Goal: Task Accomplishment & Management: Manage account settings

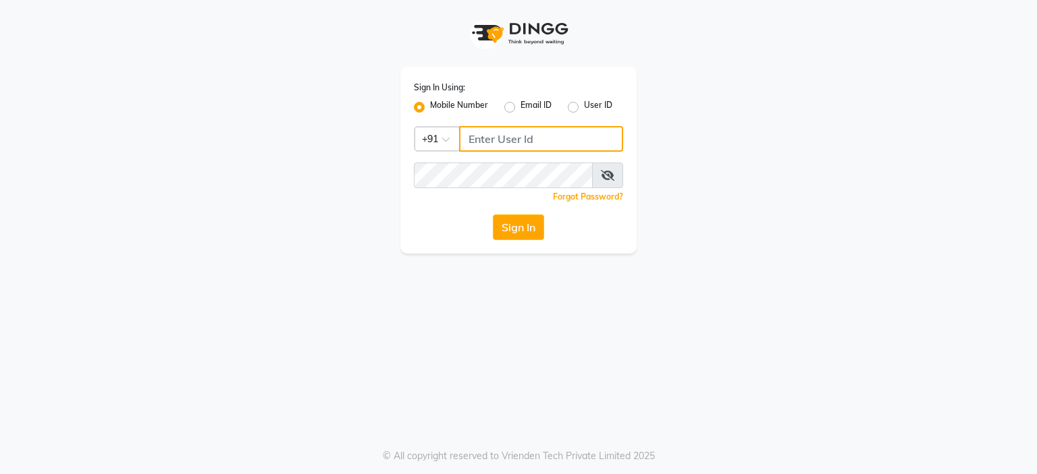
type input "8468010843"
click at [527, 236] on button "Sign In" at bounding box center [518, 228] width 51 height 26
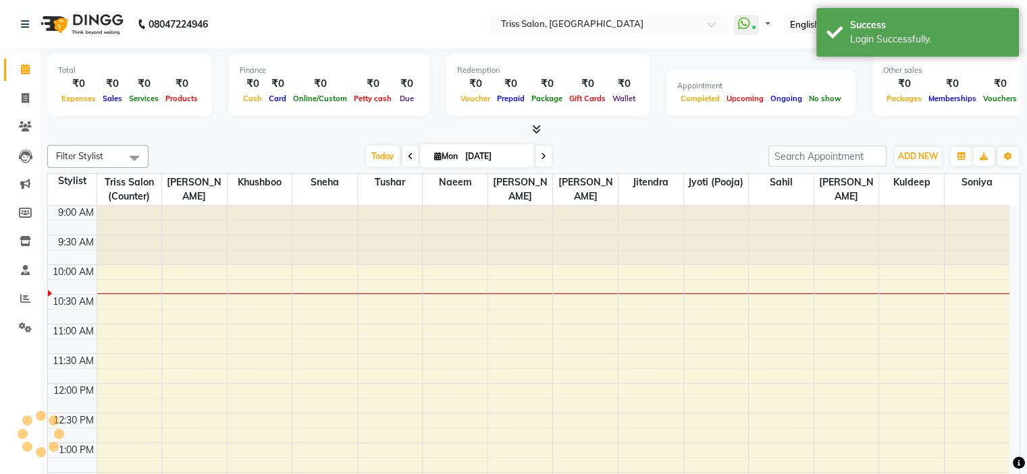
select select "en"
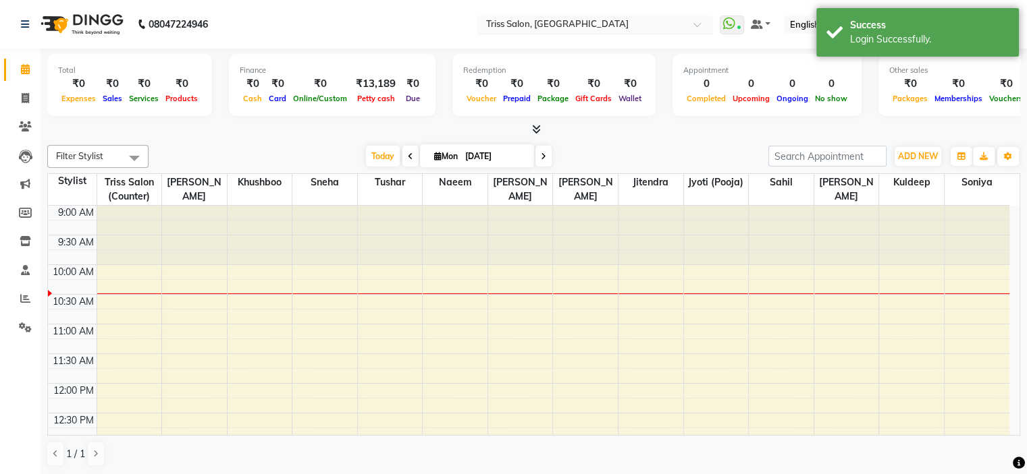
click at [710, 24] on span at bounding box center [701, 28] width 17 height 13
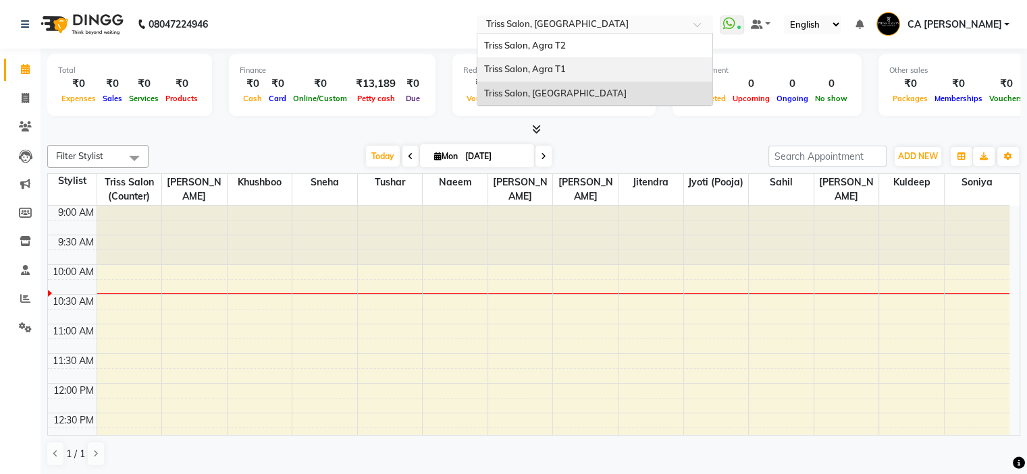
click at [632, 76] on div "Triss Salon, Agra T1" at bounding box center [594, 69] width 235 height 24
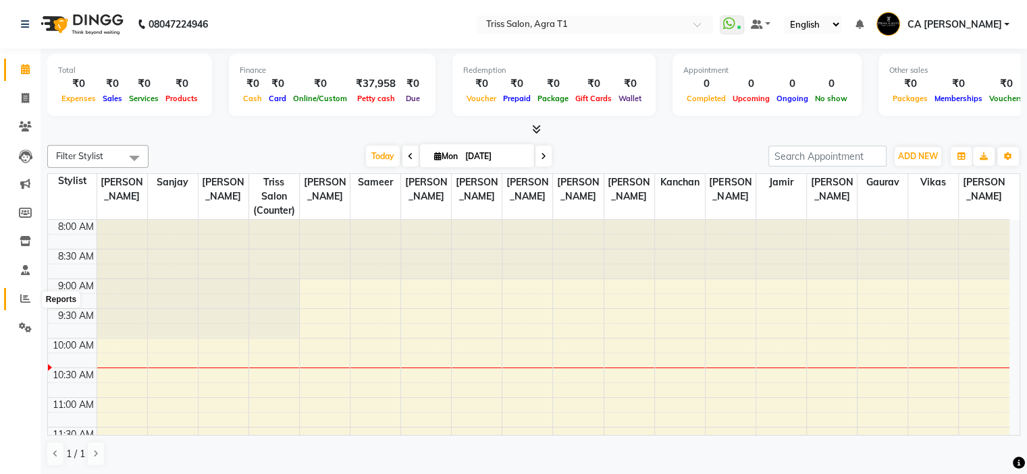
click at [19, 306] on span at bounding box center [25, 300] width 24 height 16
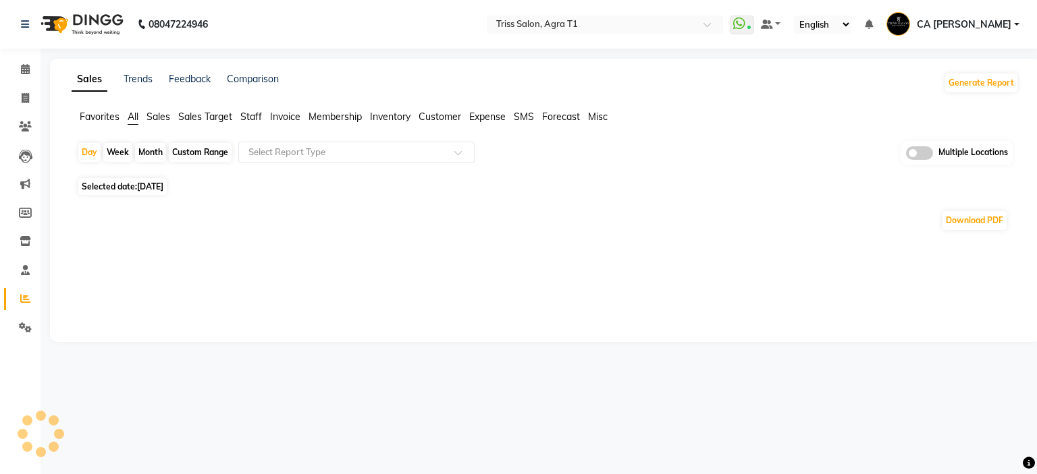
click at [151, 120] on span "Sales" at bounding box center [158, 117] width 24 height 12
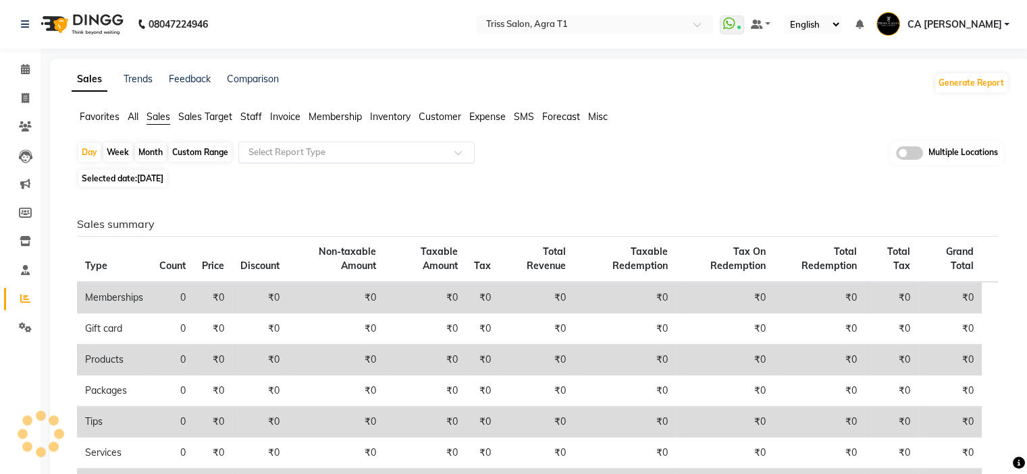
click at [332, 148] on input "text" at bounding box center [343, 152] width 194 height 13
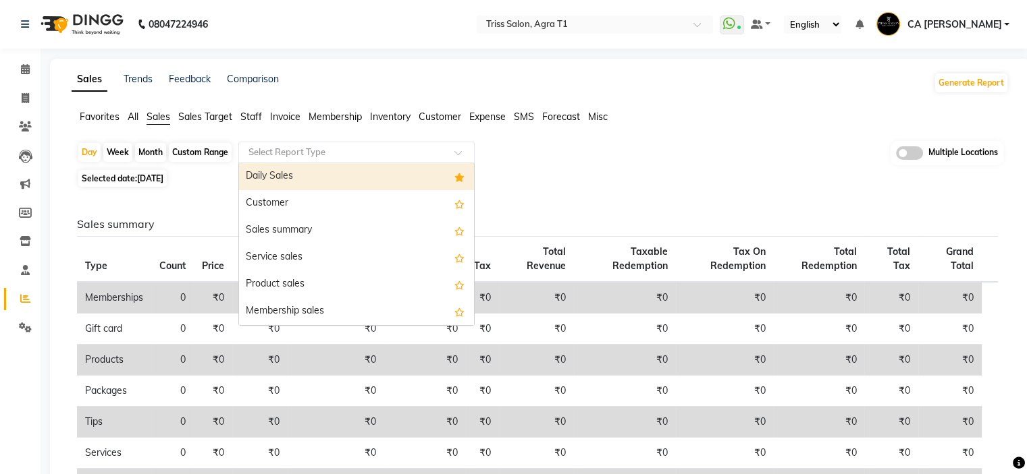
click at [326, 176] on div "Daily Sales" at bounding box center [356, 176] width 235 height 27
select select "filtered_report"
select select "csv"
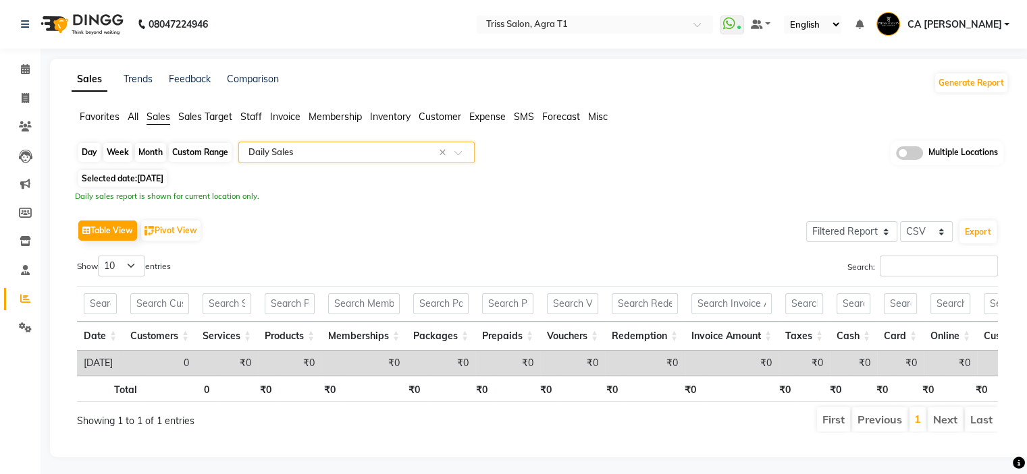
click at [81, 155] on div "Day" at bounding box center [89, 152] width 22 height 19
select select "9"
select select "2025"
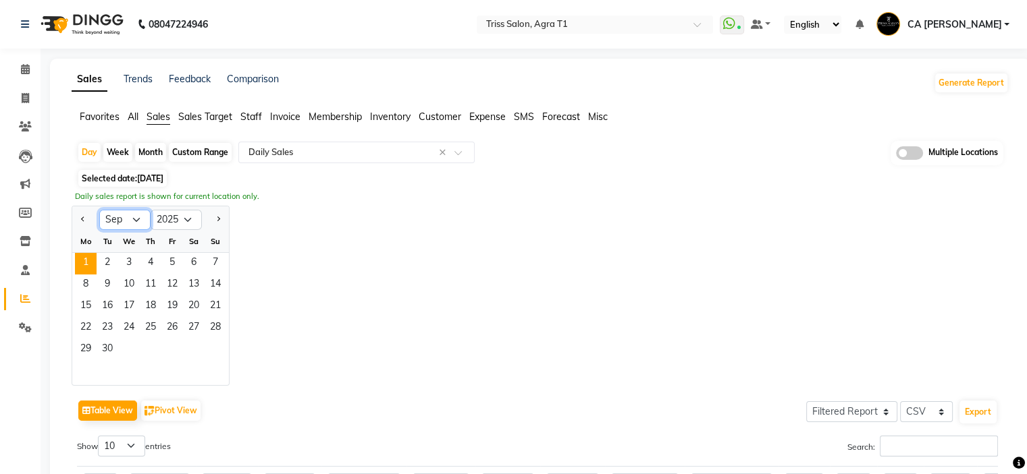
click at [135, 218] on select "Jan Feb Mar Apr May Jun Jul Aug Sep Oct Nov Dec" at bounding box center [124, 220] width 51 height 20
select select "8"
click at [99, 210] on select "Jan Feb Mar Apr May Jun Jul Aug Sep Oct Nov Dec" at bounding box center [124, 220] width 51 height 20
click at [198, 352] on span "30" at bounding box center [194, 350] width 22 height 22
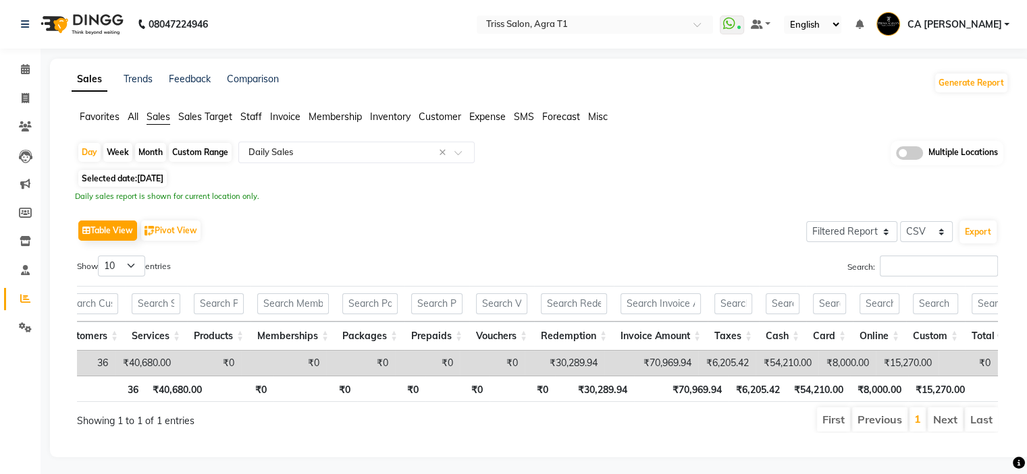
scroll to position [0, 81]
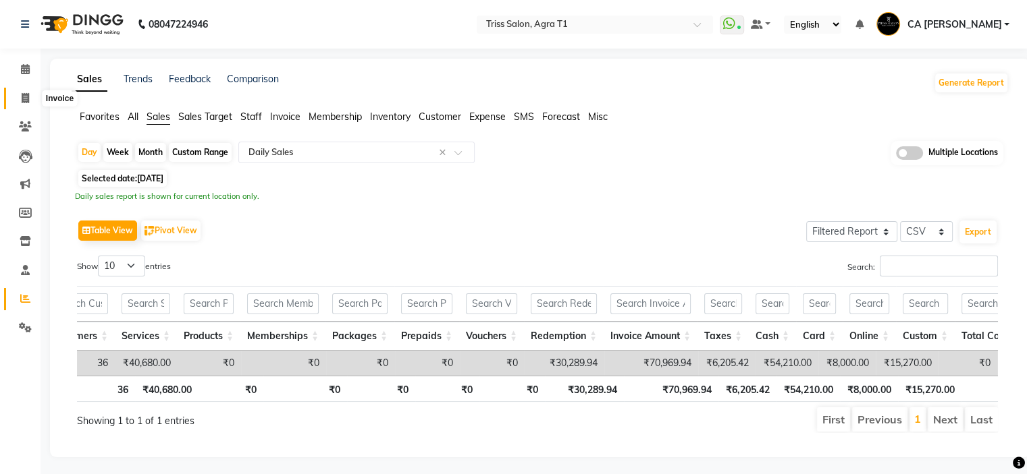
click at [20, 97] on span at bounding box center [25, 99] width 24 height 16
select select "service"
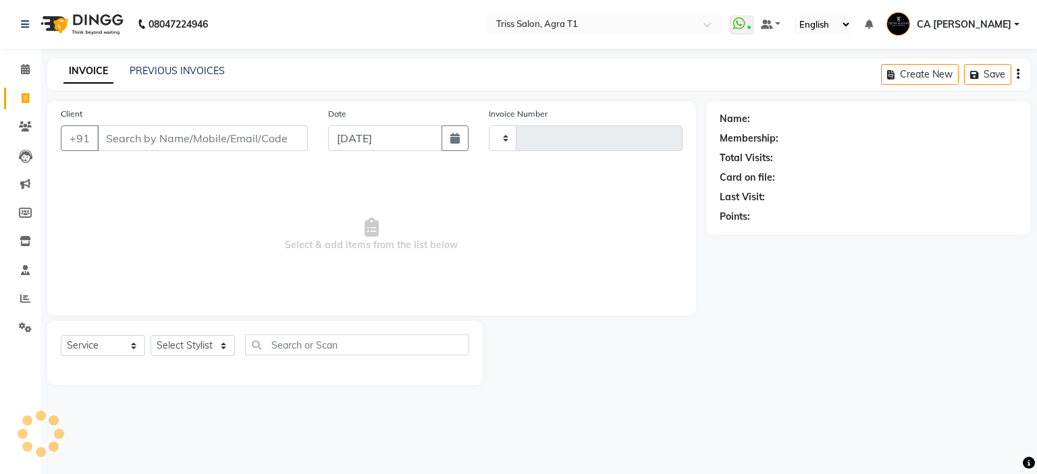
type input "6602"
select select "4300"
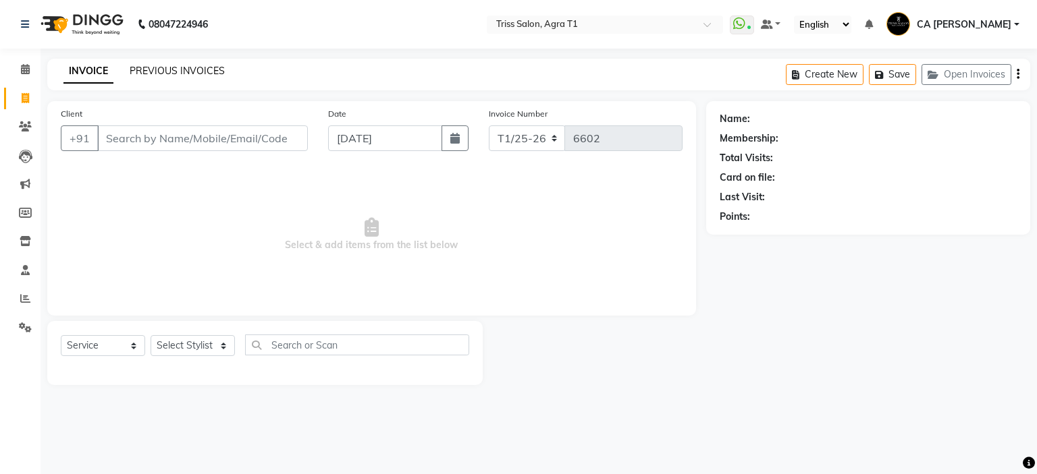
click at [167, 72] on link "PREVIOUS INVOICES" at bounding box center [177, 71] width 95 height 12
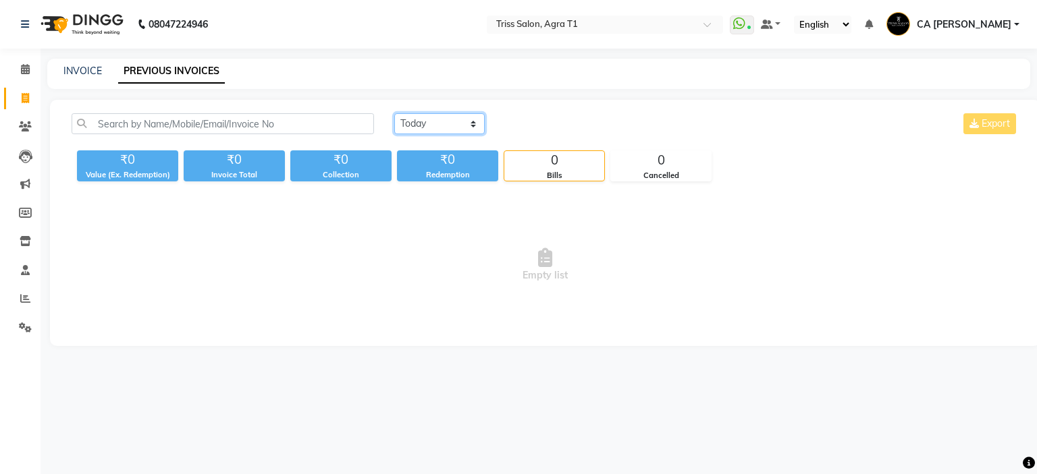
click at [475, 115] on select "[DATE] [DATE] Custom Range" at bounding box center [439, 123] width 90 height 21
click at [474, 119] on select "[DATE] [DATE] Custom Range" at bounding box center [439, 123] width 90 height 21
click at [473, 121] on select "[DATE] [DATE] Custom Range" at bounding box center [439, 123] width 90 height 21
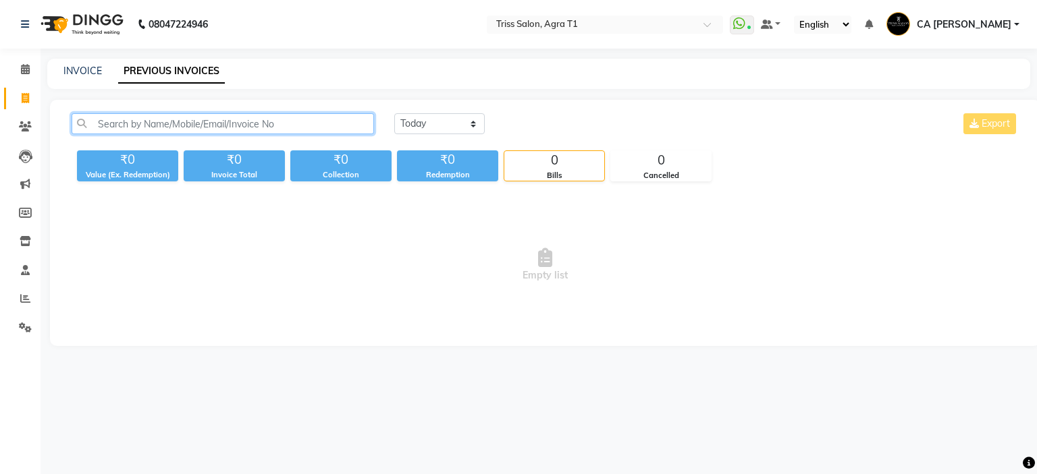
click at [245, 123] on input "text" at bounding box center [223, 123] width 302 height 21
click at [85, 75] on link "INVOICE" at bounding box center [82, 71] width 38 height 12
select select "service"
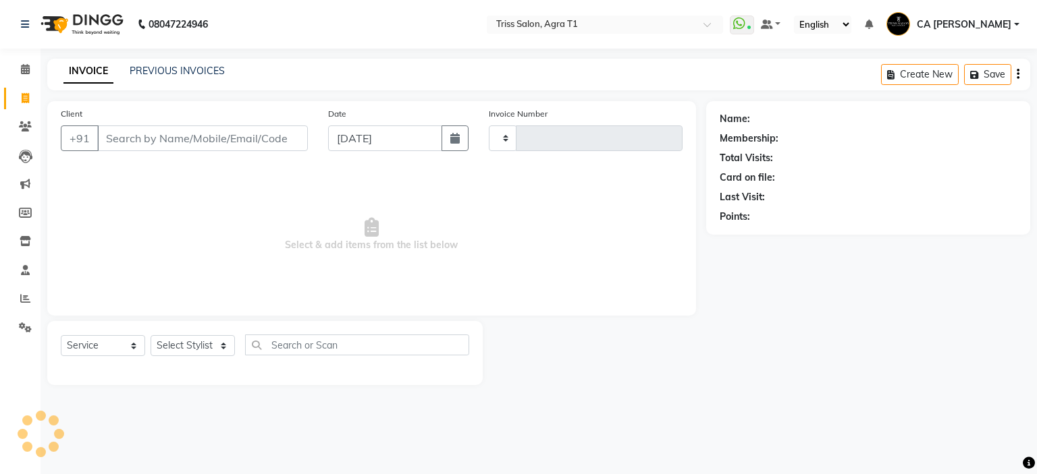
type input "6602"
select select "4300"
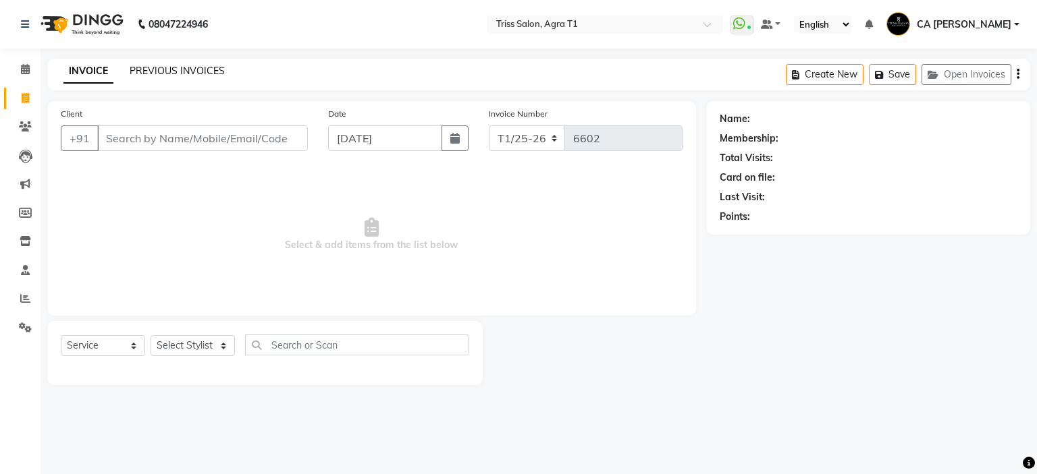
click at [194, 73] on link "PREVIOUS INVOICES" at bounding box center [177, 71] width 95 height 12
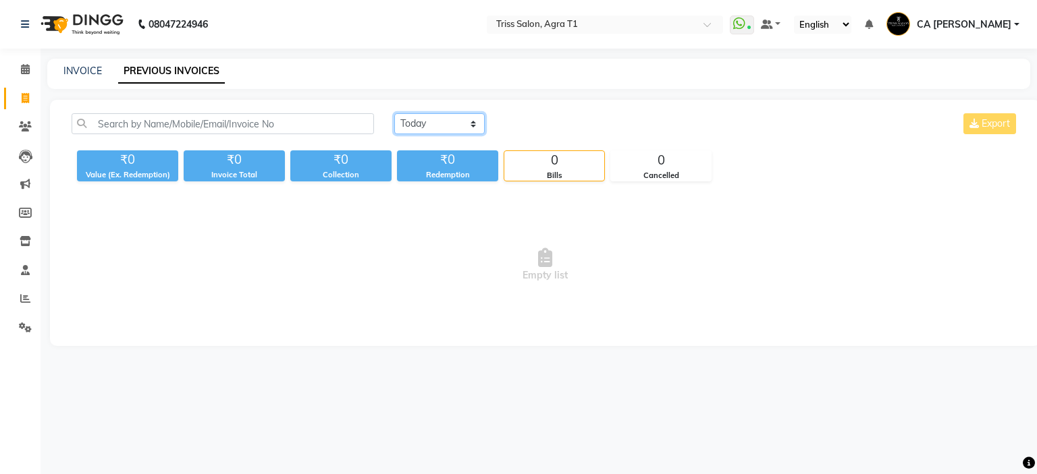
click at [470, 132] on select "[DATE] [DATE] Custom Range" at bounding box center [439, 123] width 90 height 21
select select "range"
click at [394, 113] on select "[DATE] [DATE] Custom Range" at bounding box center [439, 123] width 90 height 21
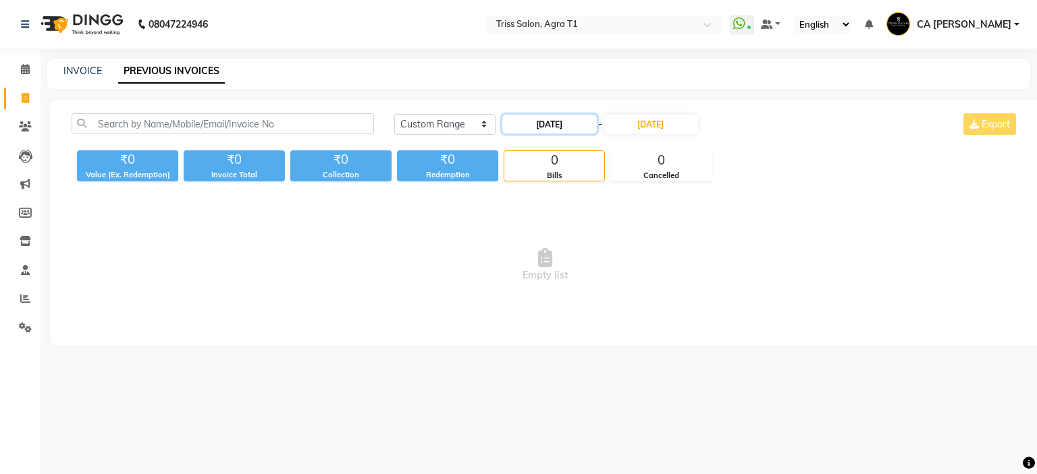
click at [552, 115] on input "[DATE]" at bounding box center [549, 124] width 94 height 19
select select "9"
select select "2025"
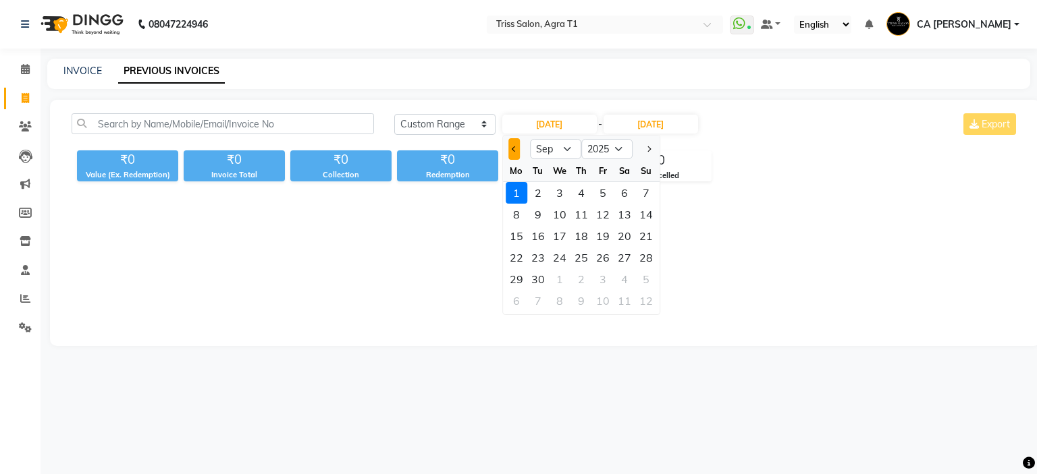
click at [510, 153] on button "Previous month" at bounding box center [513, 149] width 11 height 22
select select "8"
click at [622, 281] on div "30" at bounding box center [625, 280] width 22 height 22
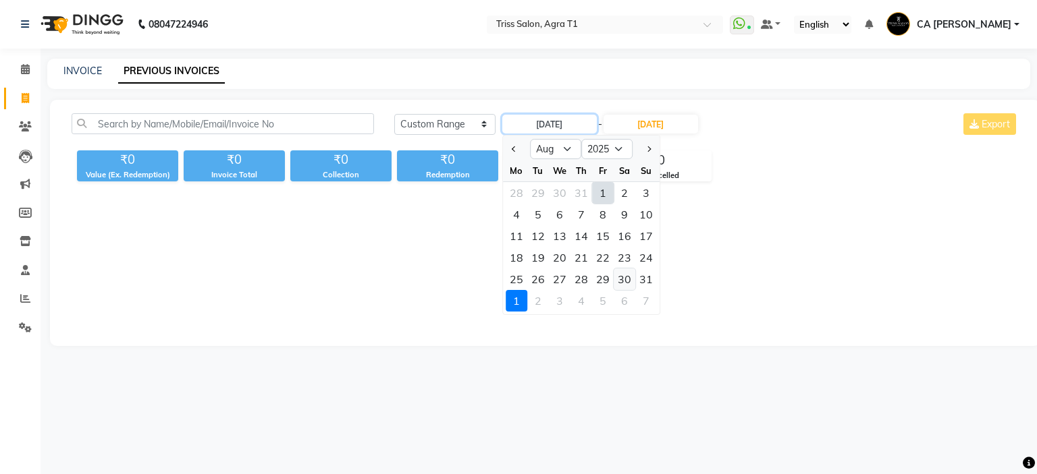
type input "[DATE]"
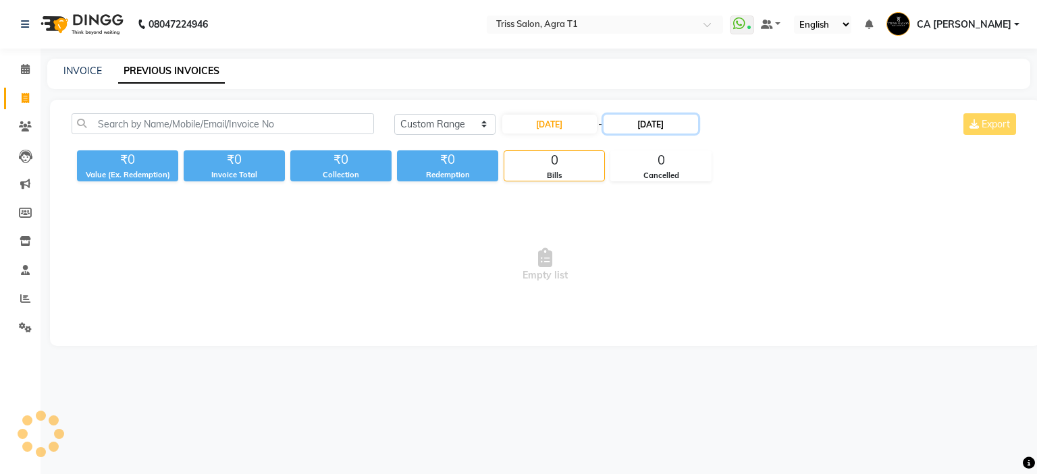
click at [639, 123] on input "[DATE]" at bounding box center [650, 124] width 94 height 19
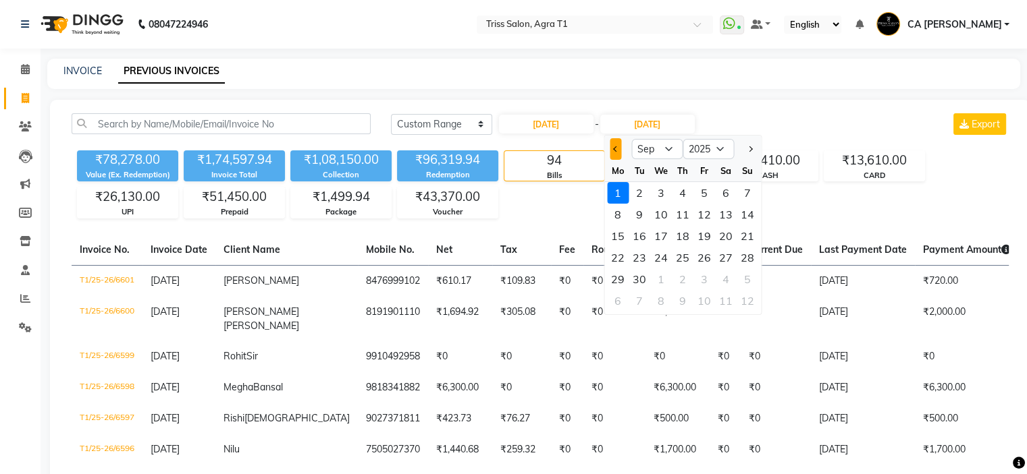
click at [611, 151] on button "Previous month" at bounding box center [614, 149] width 11 height 22
select select "8"
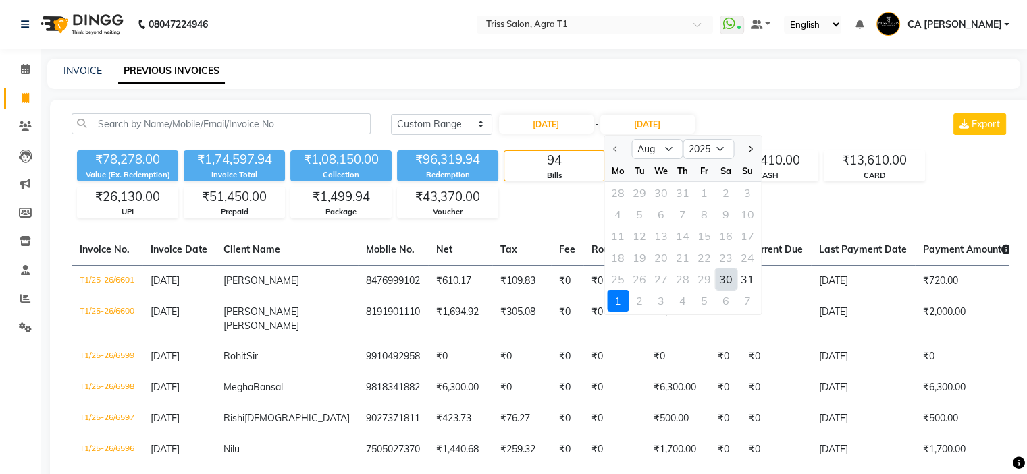
click at [723, 283] on div "30" at bounding box center [726, 280] width 22 height 22
type input "[DATE]"
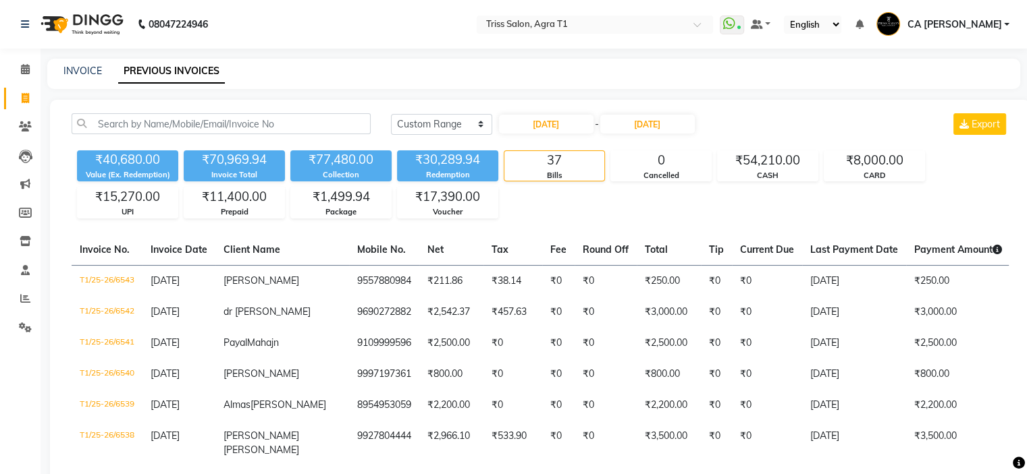
click at [687, 205] on div "₹40,680.00 Value (Ex. Redemption) ₹70,969.94 Invoice Total ₹77,480.00 Collectio…" at bounding box center [540, 182] width 937 height 74
click at [30, 300] on icon at bounding box center [25, 299] width 10 height 10
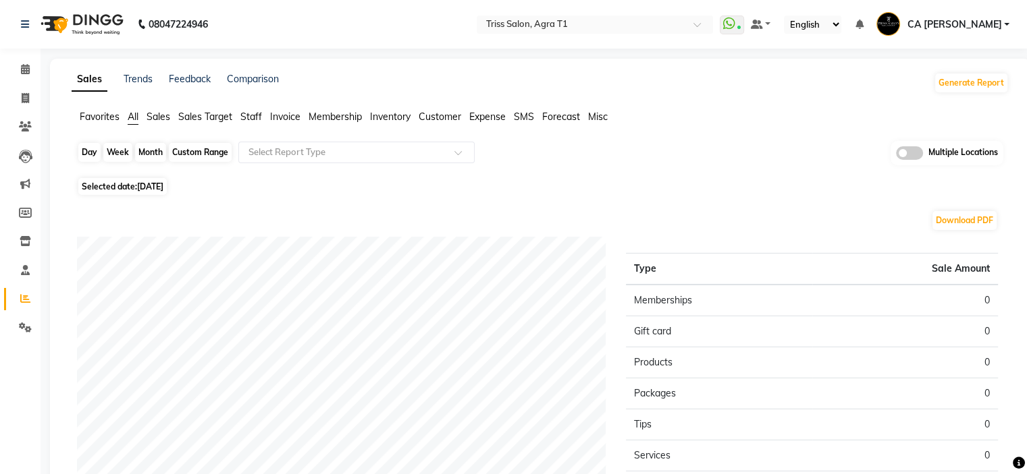
click at [88, 152] on div "Day" at bounding box center [89, 152] width 22 height 19
select select "9"
select select "2025"
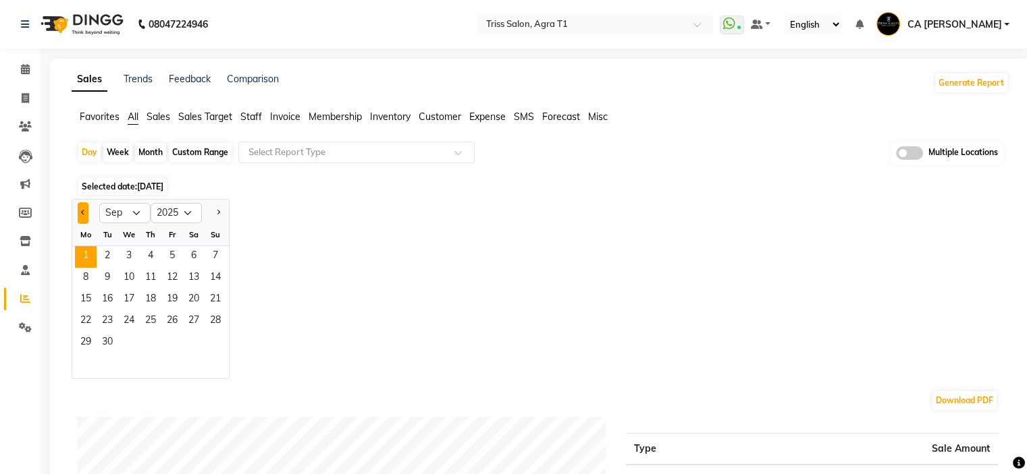
click at [82, 211] on span "Previous month" at bounding box center [83, 212] width 5 height 5
select select "8"
click at [217, 340] on span "31" at bounding box center [216, 344] width 22 height 22
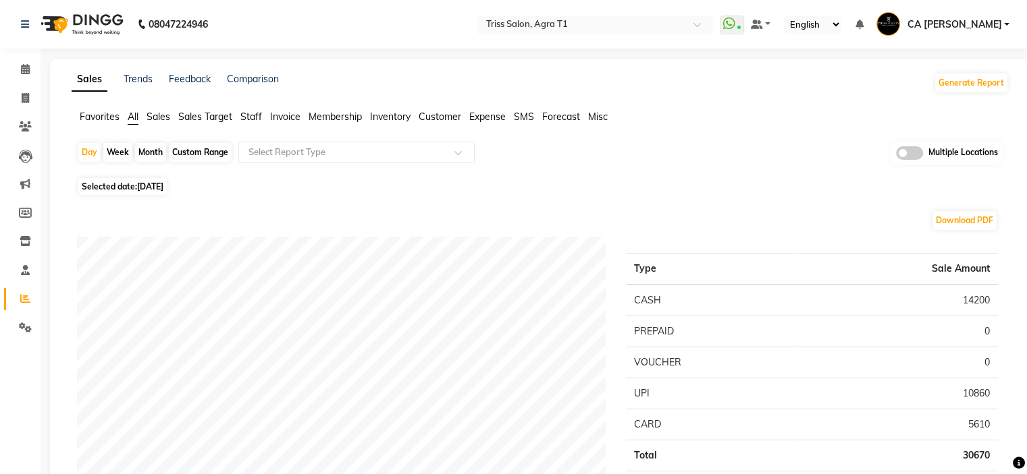
click at [159, 118] on span "Sales" at bounding box center [158, 117] width 24 height 12
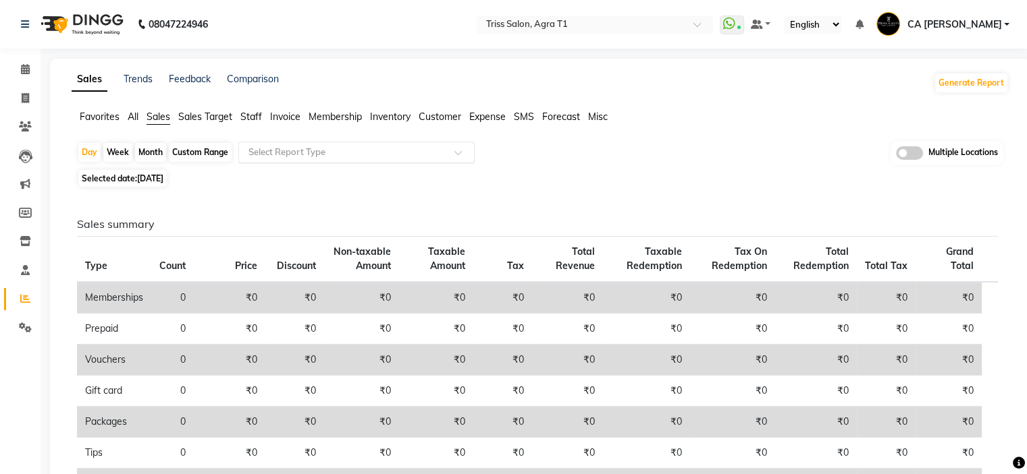
click at [342, 150] on input "text" at bounding box center [343, 152] width 194 height 13
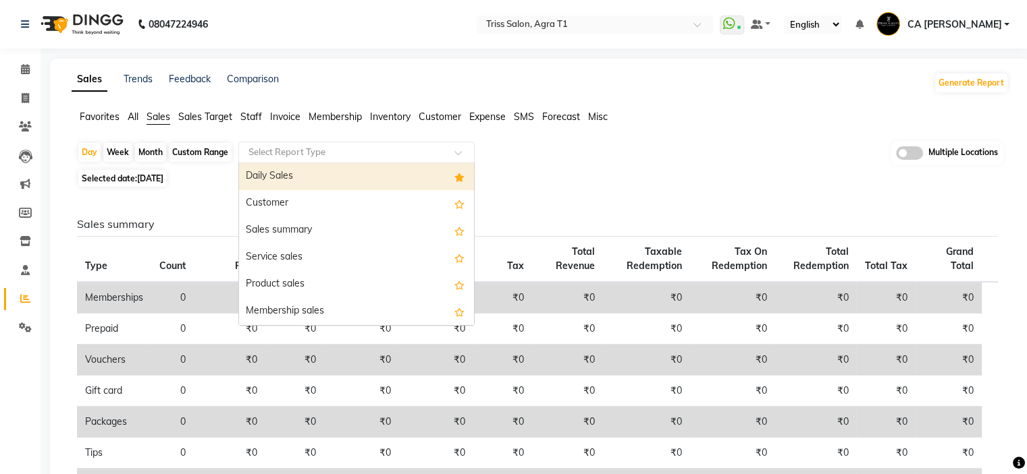
click at [335, 182] on div "Daily Sales" at bounding box center [356, 176] width 235 height 27
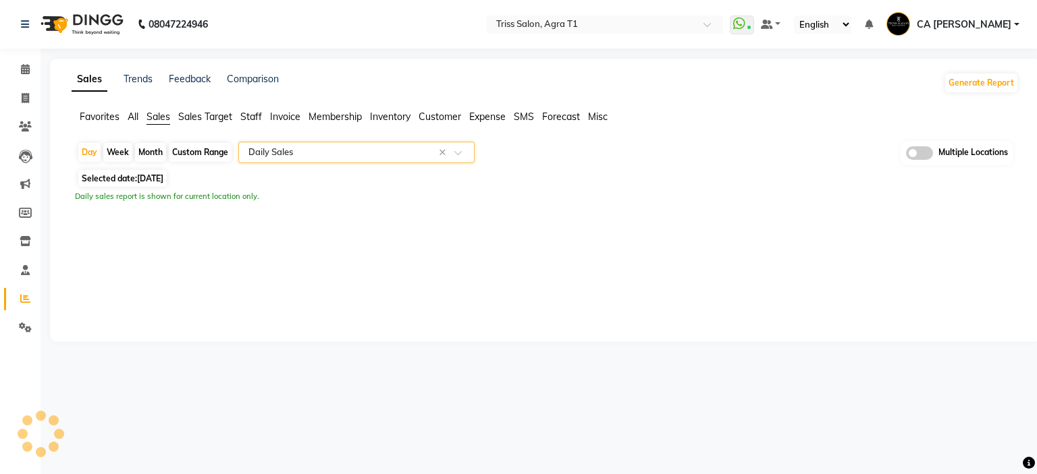
select select "filtered_report"
select select "csv"
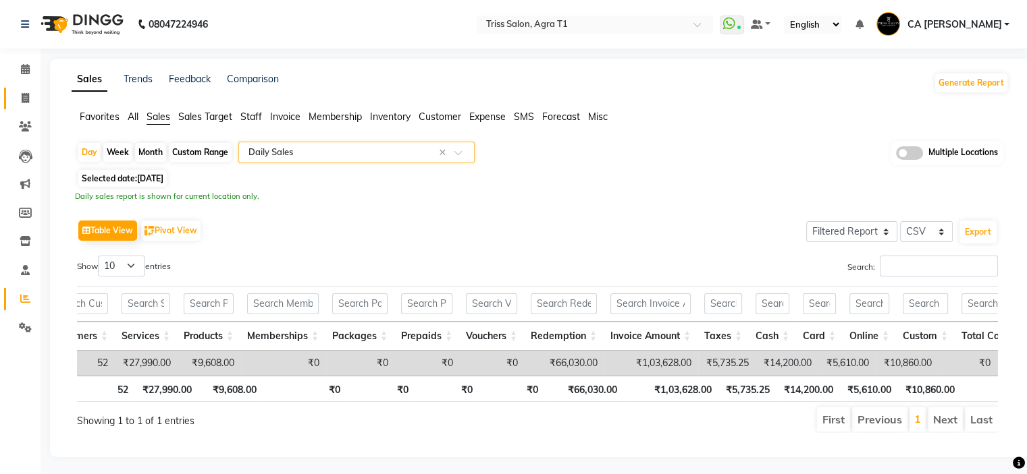
click at [12, 100] on link "Invoice" at bounding box center [20, 99] width 32 height 22
select select "service"
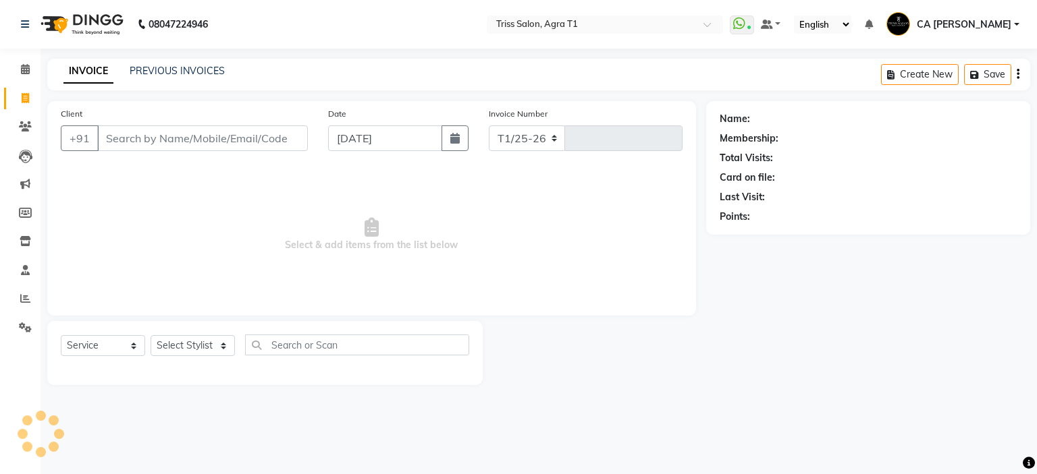
select select "4300"
type input "6602"
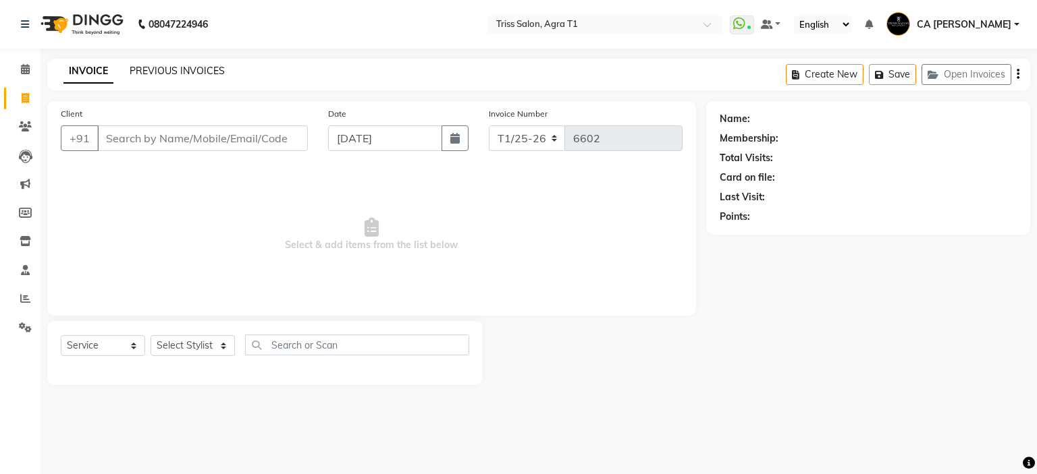
click at [157, 65] on link "PREVIOUS INVOICES" at bounding box center [177, 71] width 95 height 12
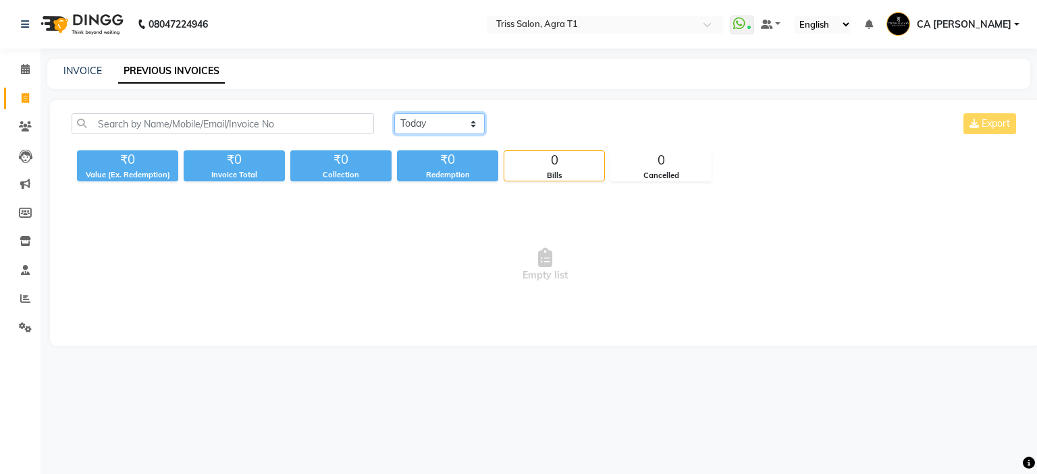
click at [477, 124] on select "[DATE] [DATE] Custom Range" at bounding box center [439, 123] width 90 height 21
select select "range"
click at [394, 113] on select "[DATE] [DATE] Custom Range" at bounding box center [439, 123] width 90 height 21
click at [543, 126] on input "[DATE]" at bounding box center [549, 124] width 94 height 19
select select "9"
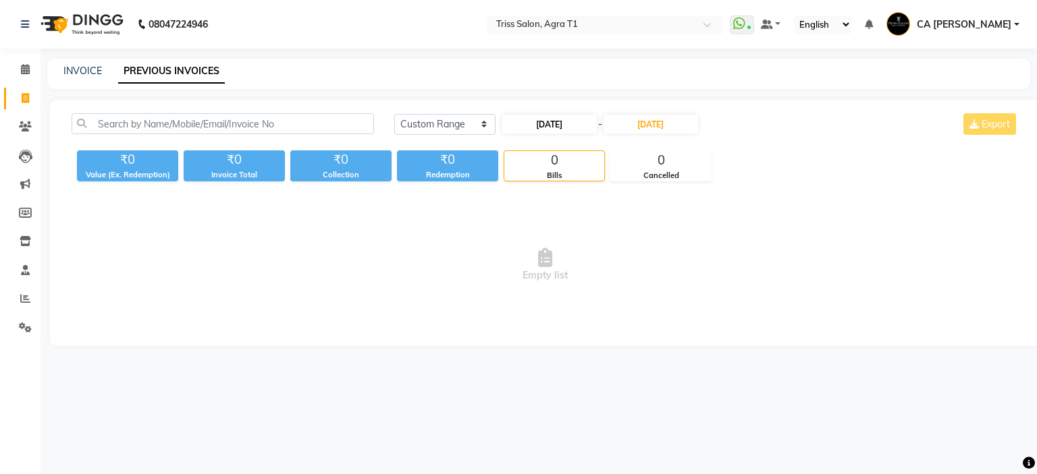
select select "2025"
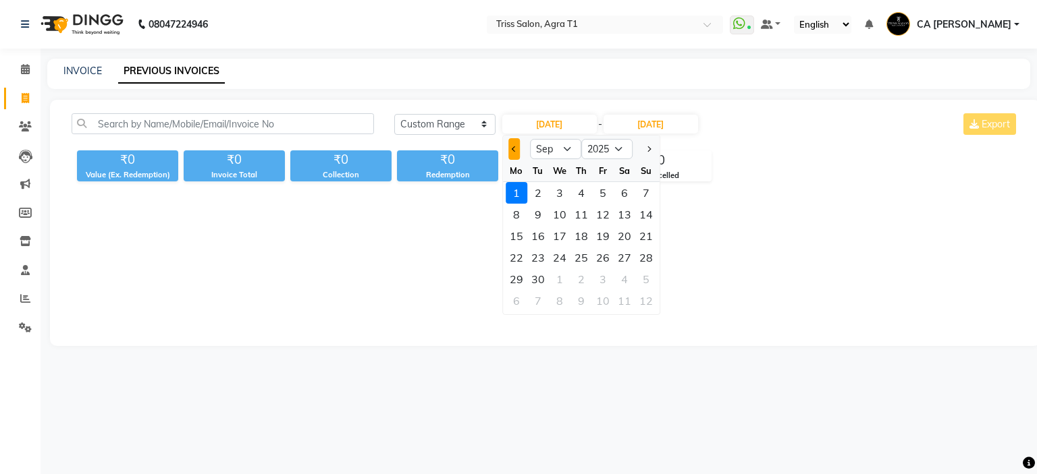
click at [516, 144] on button "Previous month" at bounding box center [513, 149] width 11 height 22
select select "8"
click at [644, 280] on div "31" at bounding box center [646, 280] width 22 height 22
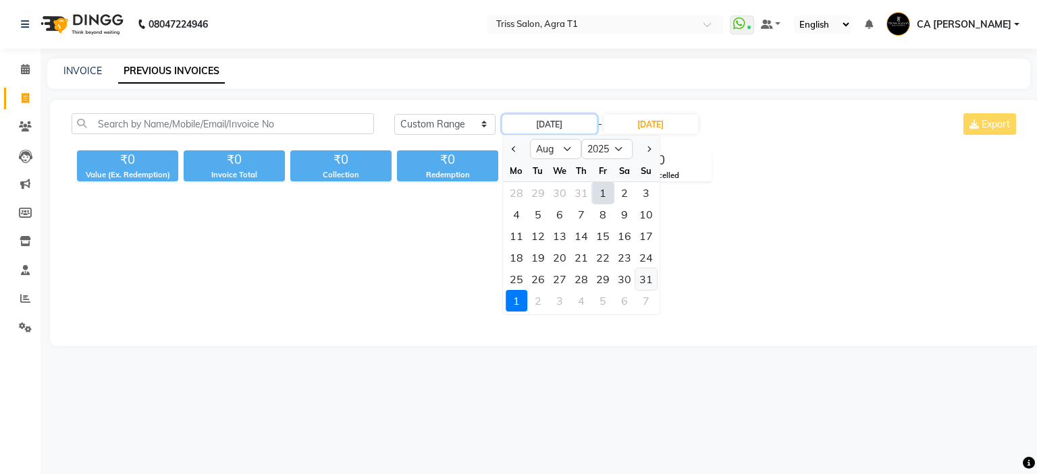
type input "[DATE]"
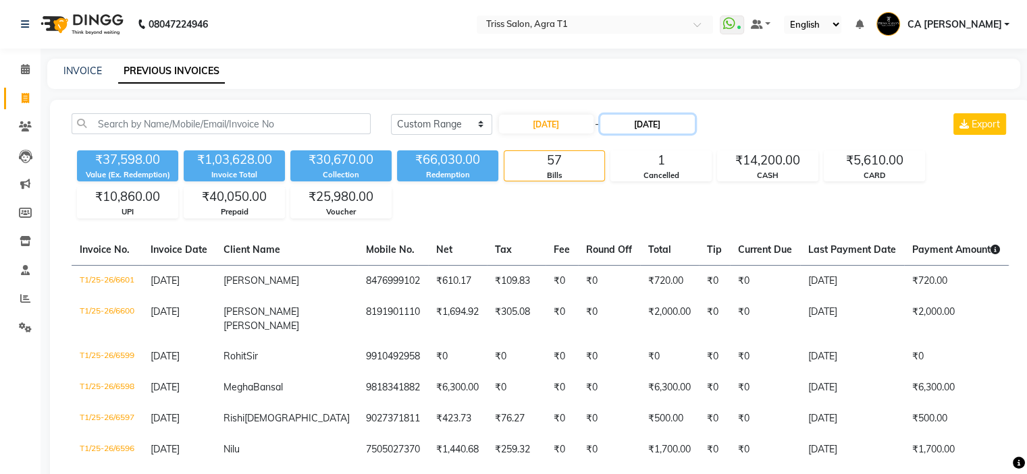
click at [645, 124] on input "[DATE]" at bounding box center [647, 124] width 94 height 19
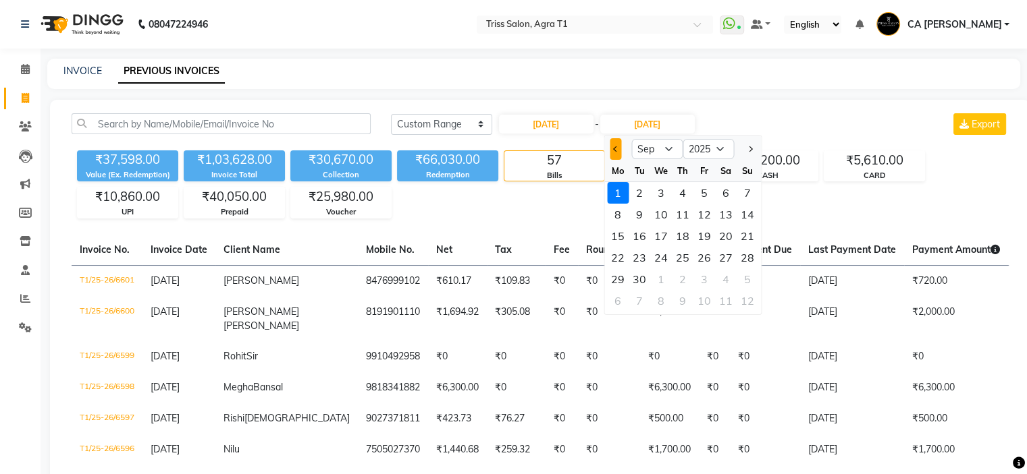
click at [610, 145] on button "Previous month" at bounding box center [614, 149] width 11 height 22
select select "8"
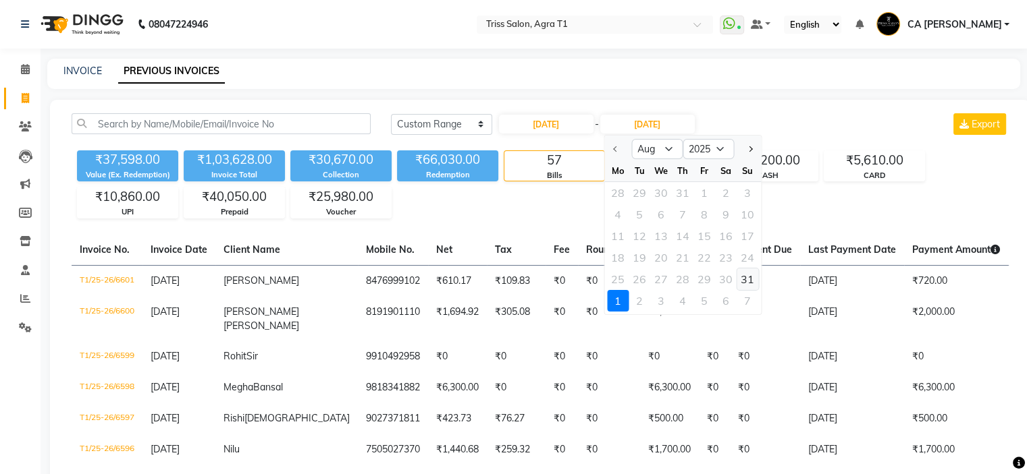
click at [751, 274] on div "31" at bounding box center [747, 280] width 22 height 22
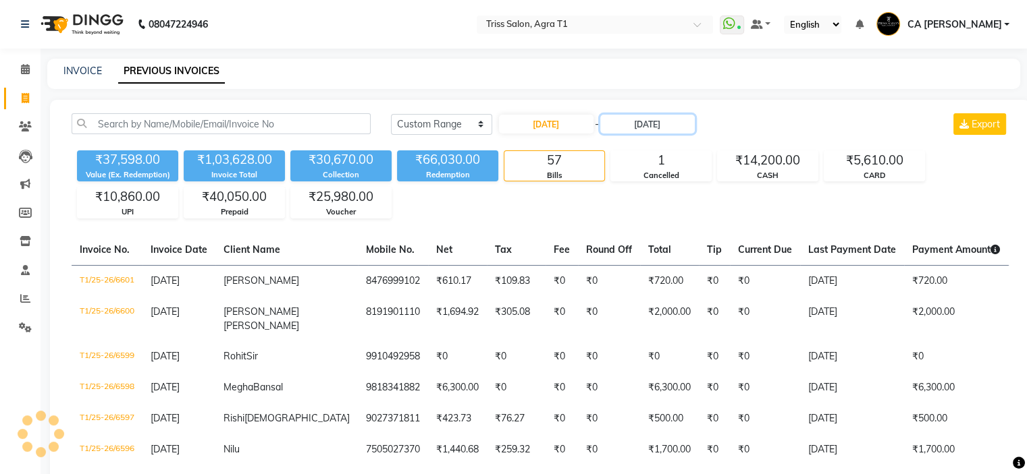
type input "[DATE]"
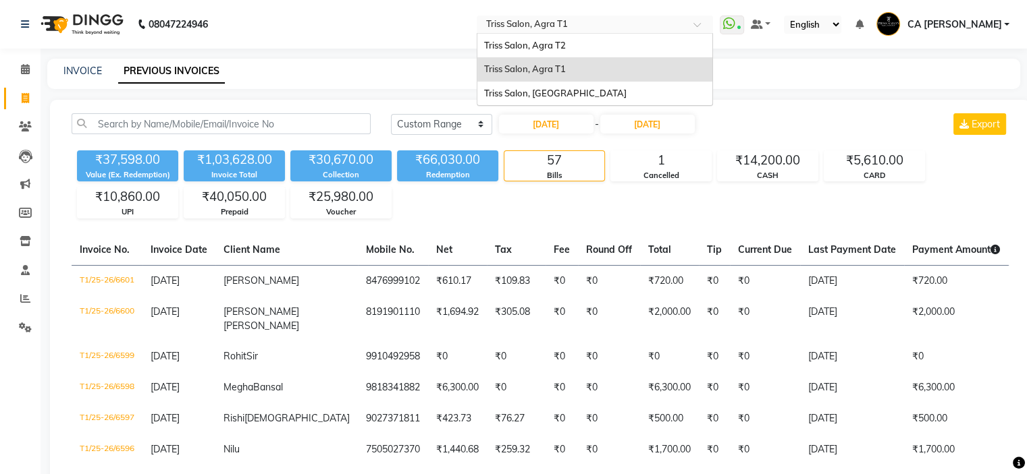
click at [546, 29] on input "text" at bounding box center [581, 25] width 196 height 13
click at [562, 38] on div "Triss Salon, Agra T2" at bounding box center [594, 46] width 235 height 24
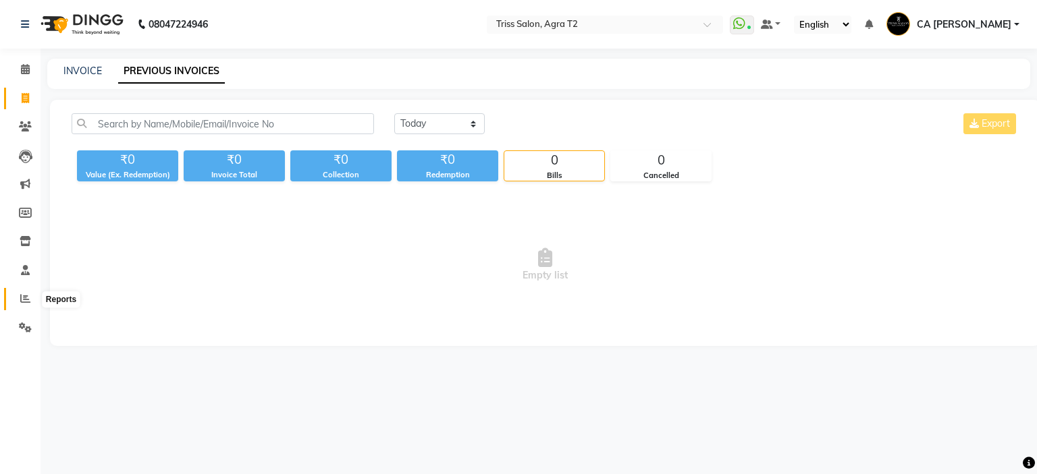
click at [27, 292] on span at bounding box center [25, 300] width 24 height 16
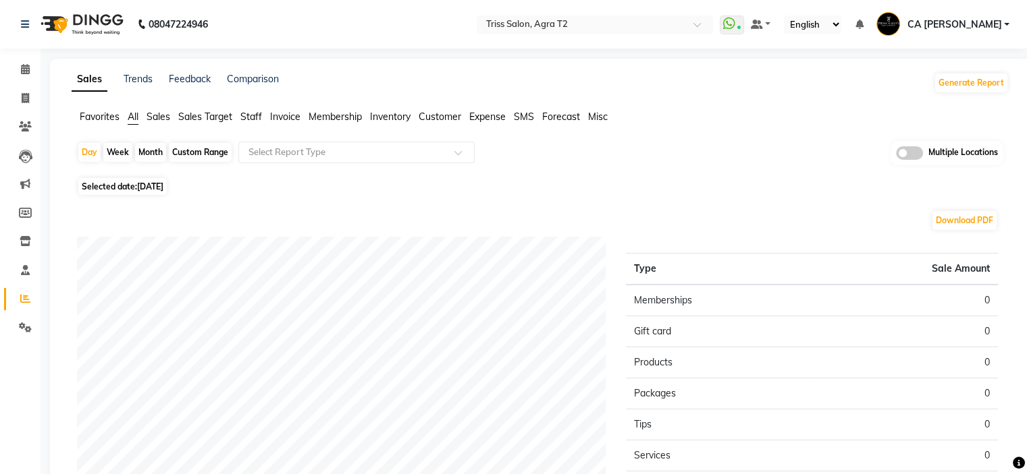
click at [172, 117] on ul "Favorites All Sales Sales Target Staff Invoice Membership Inventory Customer Ex…" at bounding box center [540, 117] width 937 height 15
click at [165, 120] on span "Sales" at bounding box center [158, 117] width 24 height 12
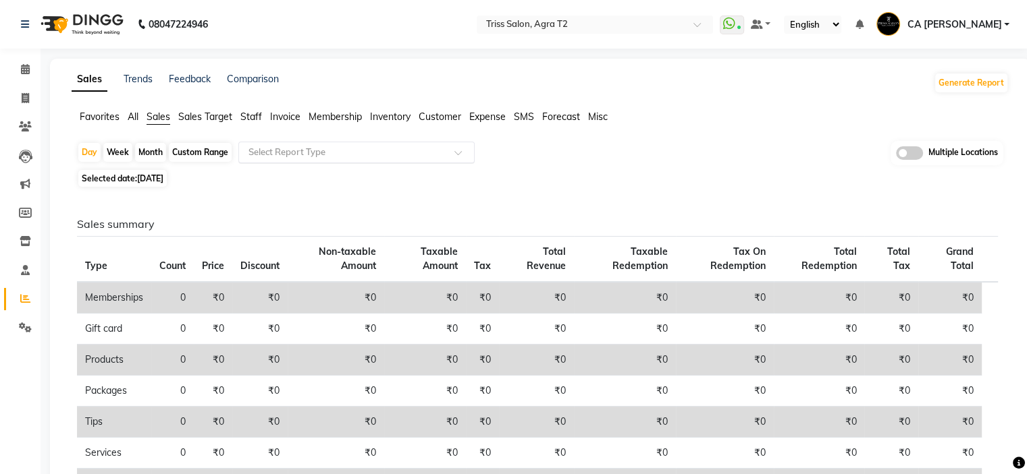
click at [277, 155] on input "text" at bounding box center [343, 152] width 194 height 13
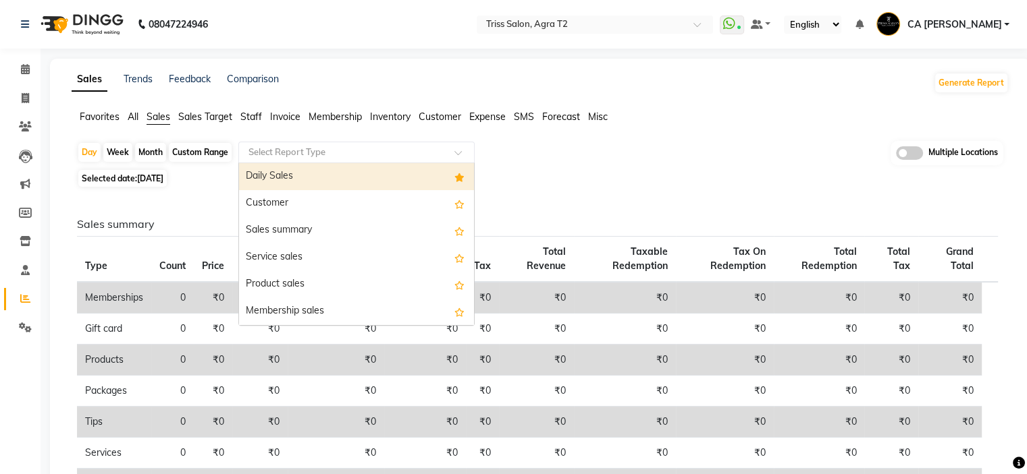
click at [283, 175] on div "Daily Sales" at bounding box center [356, 176] width 235 height 27
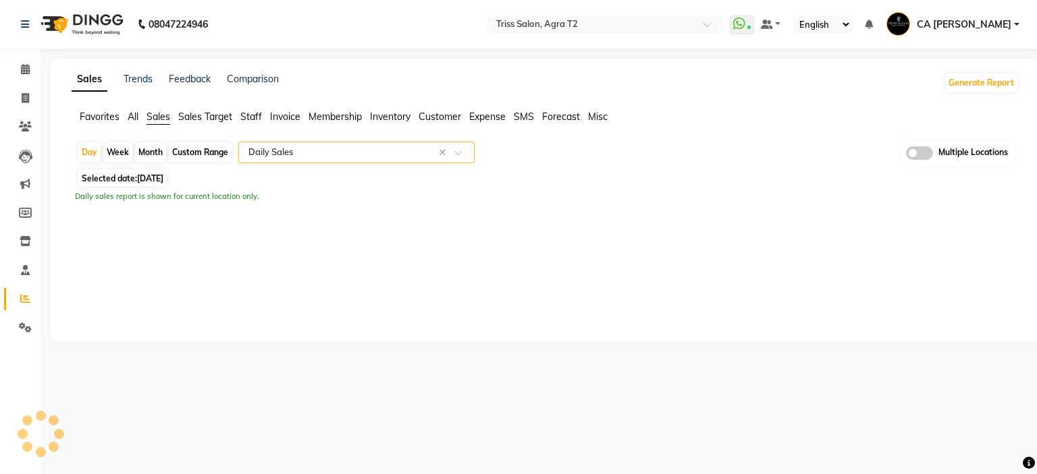
select select "full_report"
select select "csv"
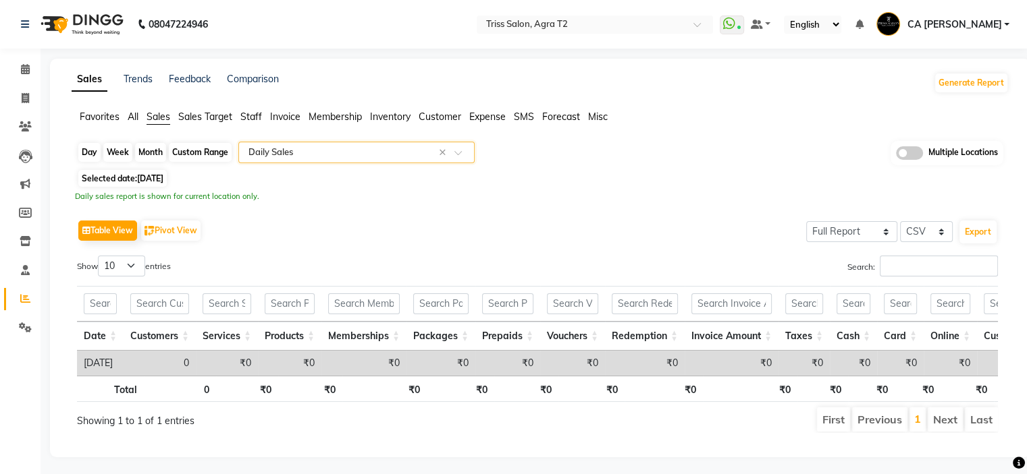
click at [86, 154] on div "Day" at bounding box center [89, 152] width 22 height 19
select select "9"
select select "2025"
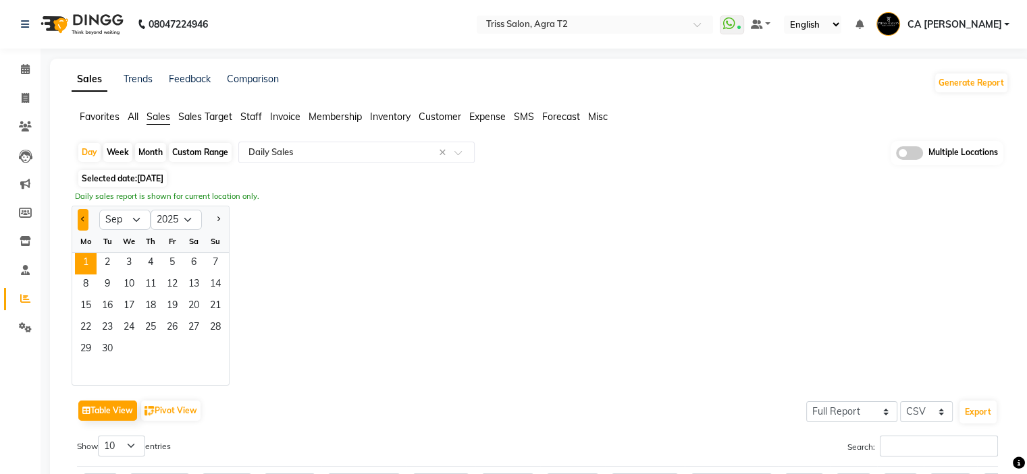
click at [84, 220] on span "Previous month" at bounding box center [83, 219] width 5 height 5
select select "8"
click at [193, 344] on span "30" at bounding box center [194, 350] width 22 height 22
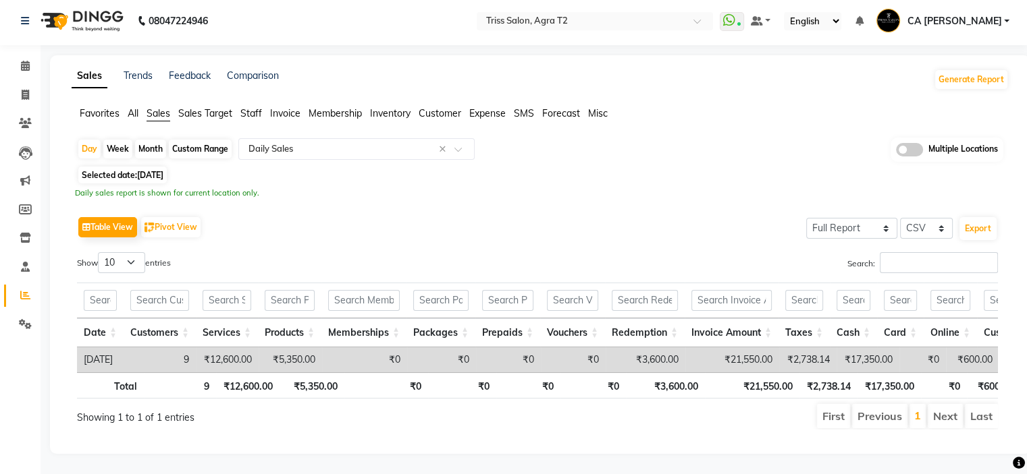
scroll to position [22, 0]
click at [16, 88] on span at bounding box center [25, 96] width 24 height 16
select select "service"
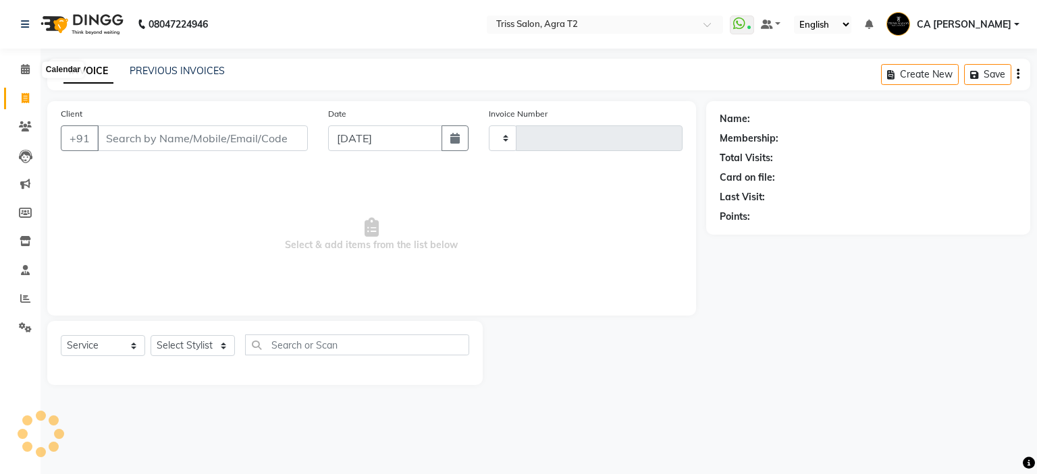
type input "2208"
select select "4301"
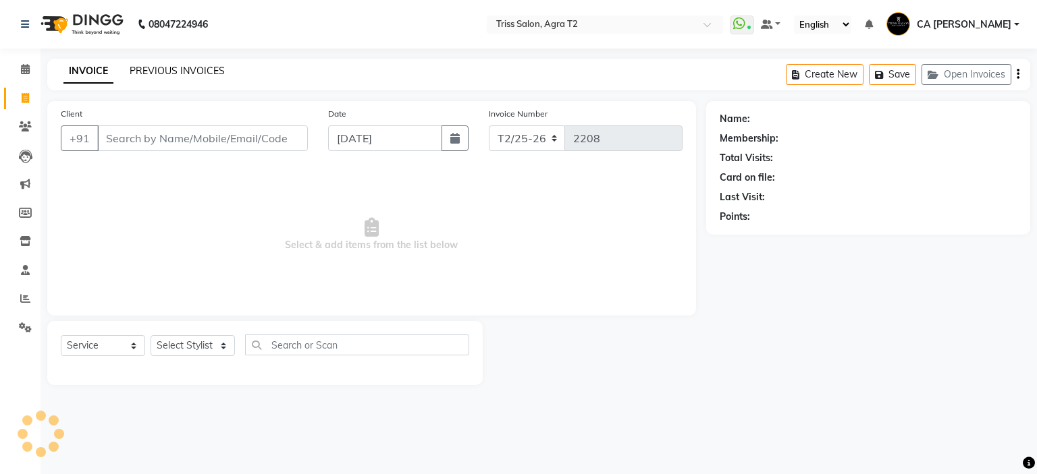
click at [169, 76] on link "PREVIOUS INVOICES" at bounding box center [177, 71] width 95 height 12
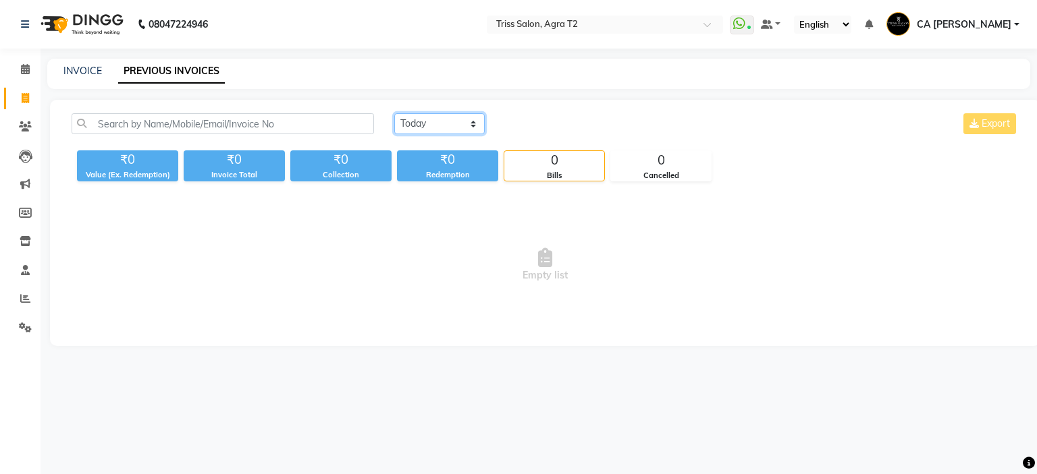
click at [473, 124] on select "[DATE] [DATE] Custom Range" at bounding box center [439, 123] width 90 height 21
select select "range"
click at [394, 113] on select "[DATE] [DATE] Custom Range" at bounding box center [439, 123] width 90 height 21
click at [559, 124] on input "[DATE]" at bounding box center [549, 124] width 94 height 19
select select "9"
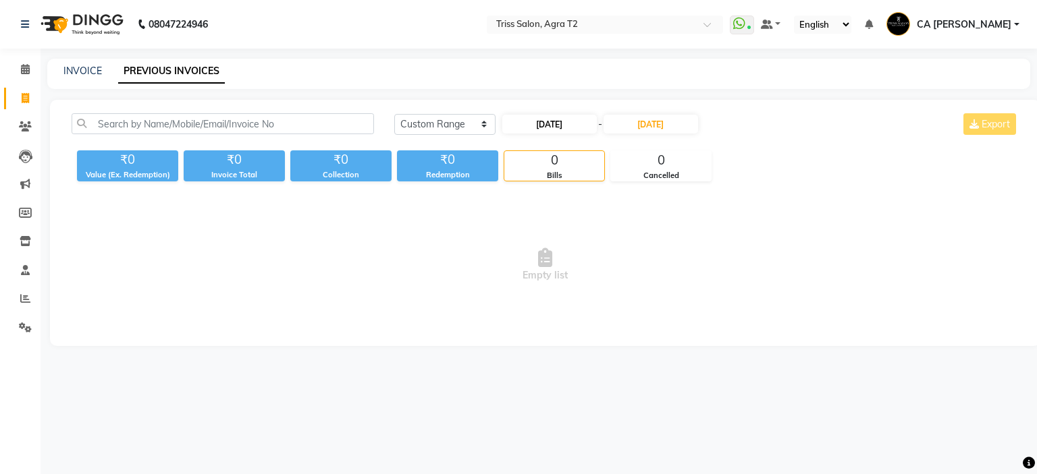
select select "2025"
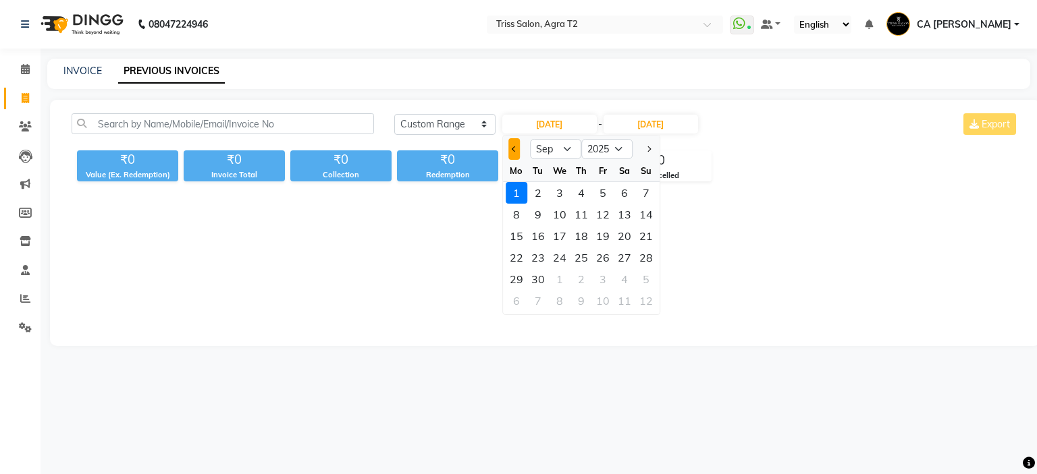
click at [512, 153] on button "Previous month" at bounding box center [513, 149] width 11 height 22
select select "8"
click at [632, 278] on div "30" at bounding box center [625, 280] width 22 height 22
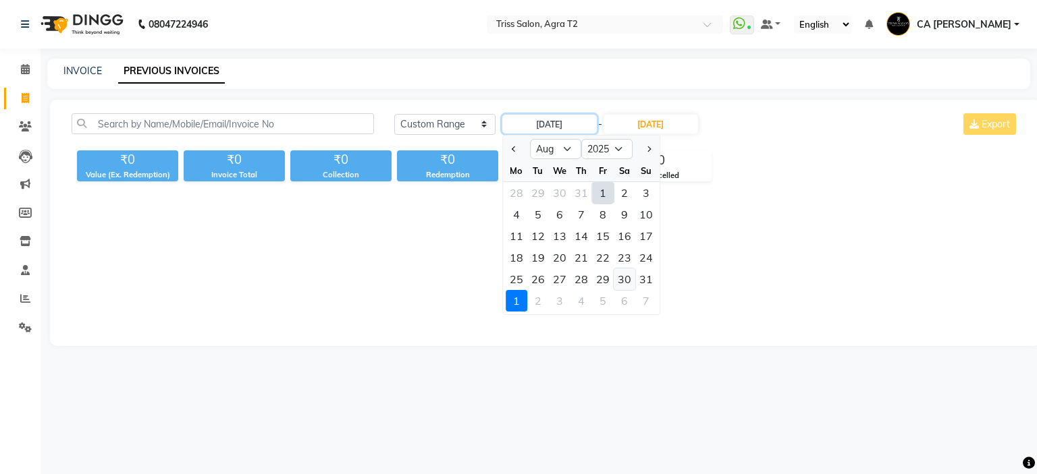
type input "[DATE]"
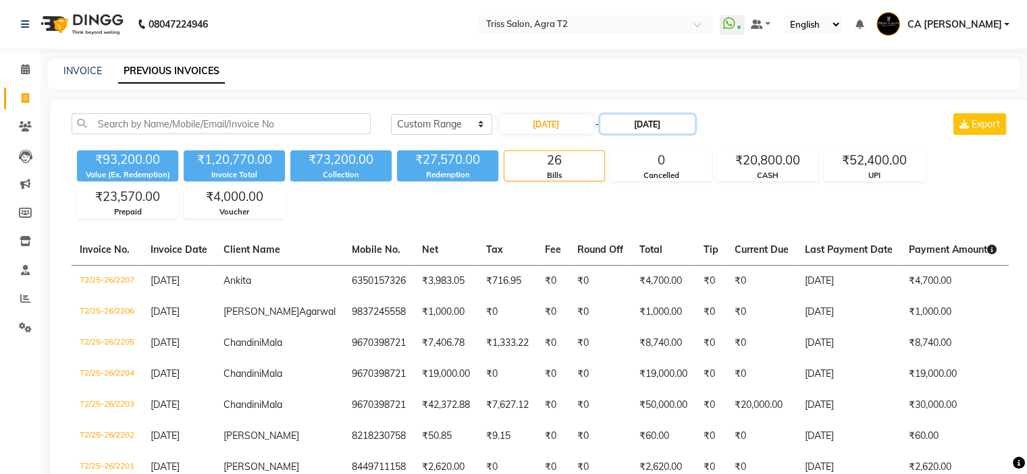
click at [645, 126] on input "[DATE]" at bounding box center [647, 124] width 94 height 19
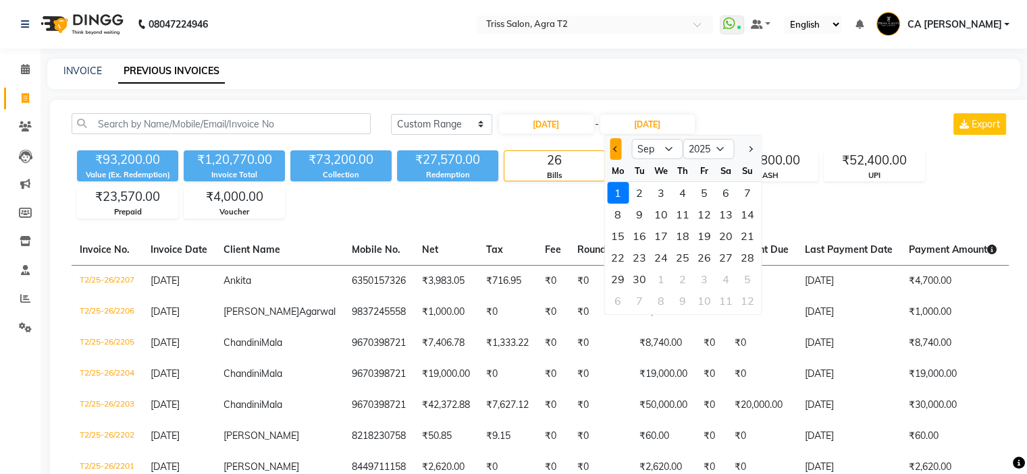
click at [613, 155] on button "Previous month" at bounding box center [614, 149] width 11 height 22
select select "8"
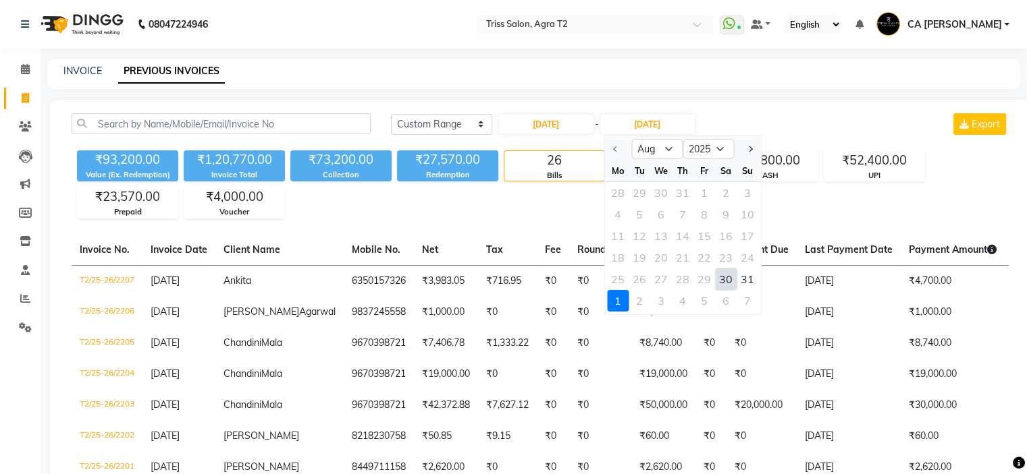
click at [727, 283] on div "30" at bounding box center [726, 280] width 22 height 22
type input "[DATE]"
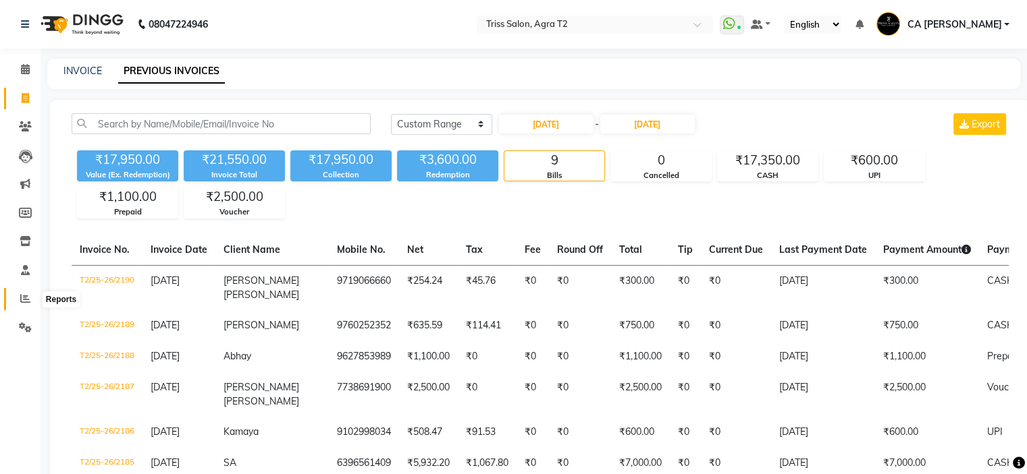
click at [24, 294] on span at bounding box center [25, 300] width 24 height 16
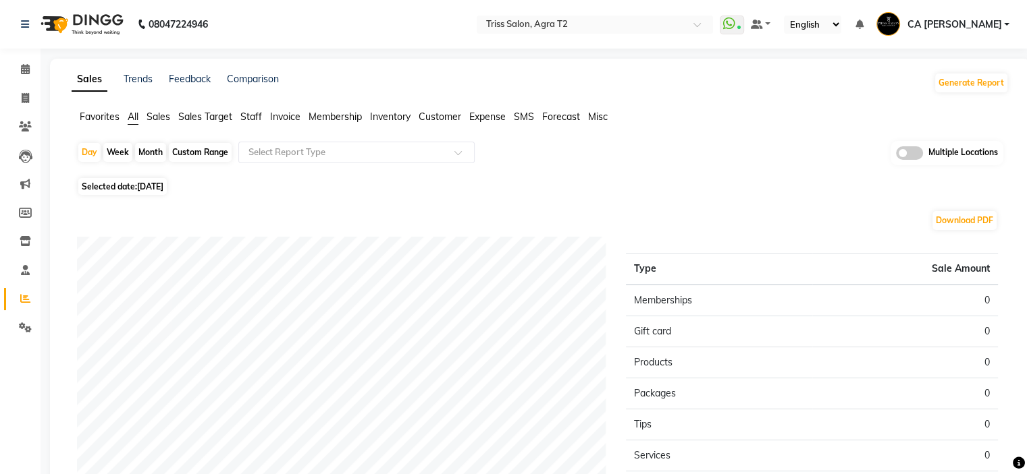
click at [154, 119] on span "Sales" at bounding box center [158, 117] width 24 height 12
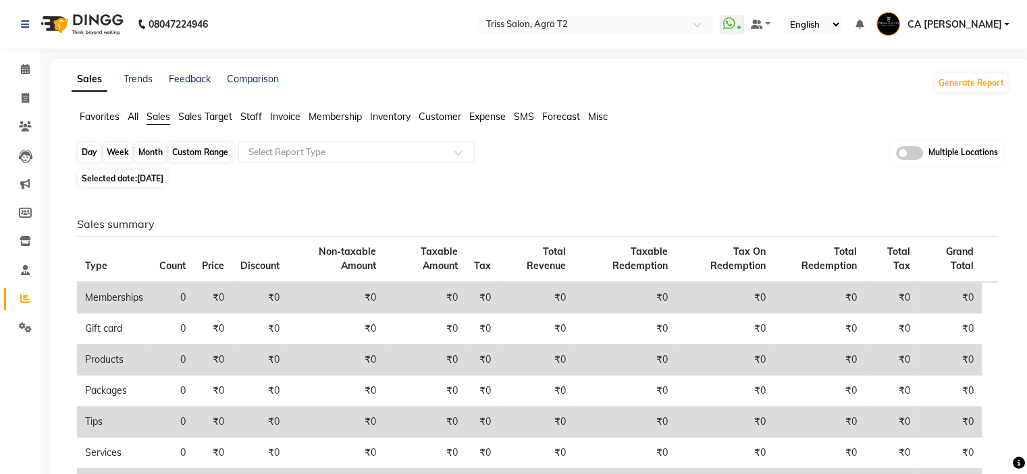
click at [81, 153] on div "Day" at bounding box center [89, 152] width 22 height 19
select select "9"
select select "2025"
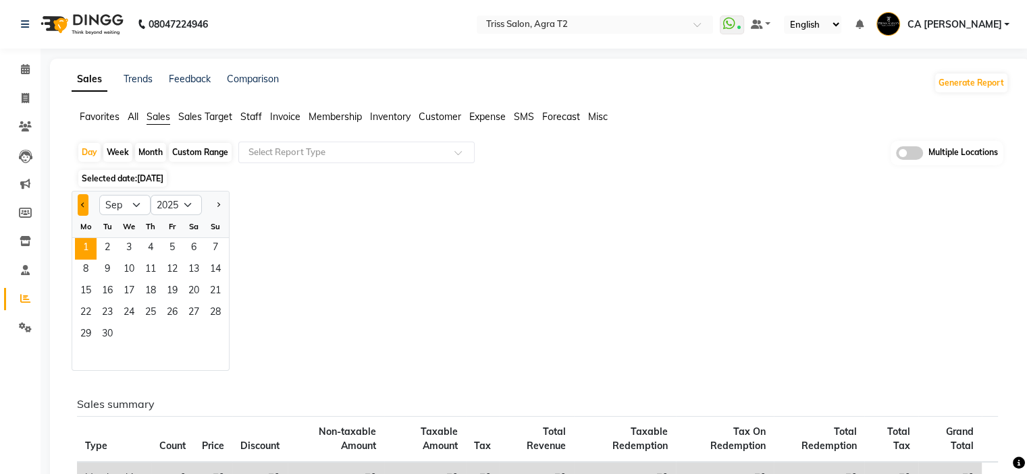
click at [78, 205] on button "Previous month" at bounding box center [83, 205] width 11 height 22
select select "8"
click at [215, 339] on span "31" at bounding box center [216, 336] width 22 height 22
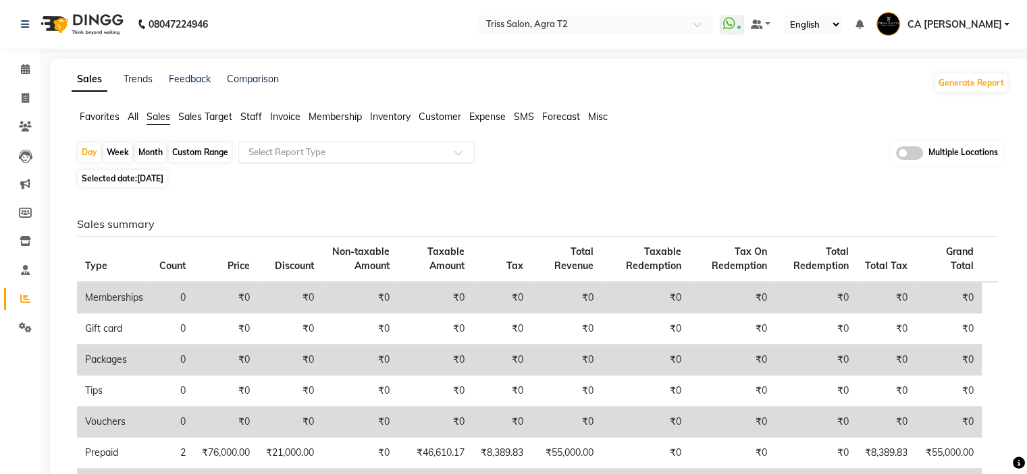
click at [348, 158] on input "text" at bounding box center [343, 152] width 194 height 13
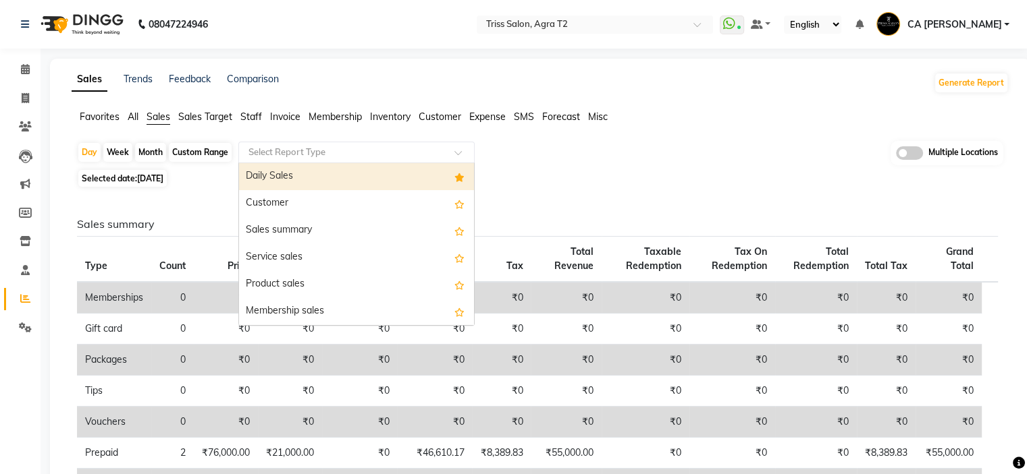
click at [350, 181] on div "Daily Sales" at bounding box center [356, 176] width 235 height 27
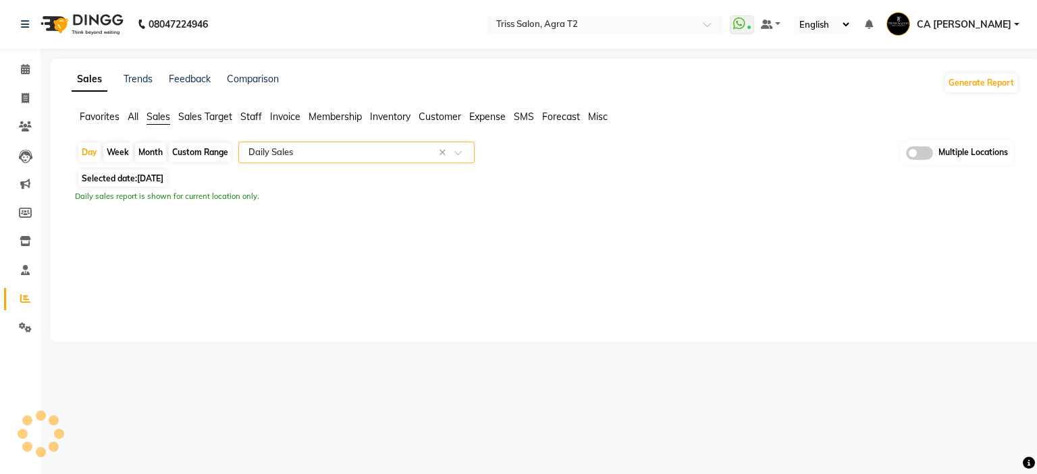
select select "full_report"
select select "csv"
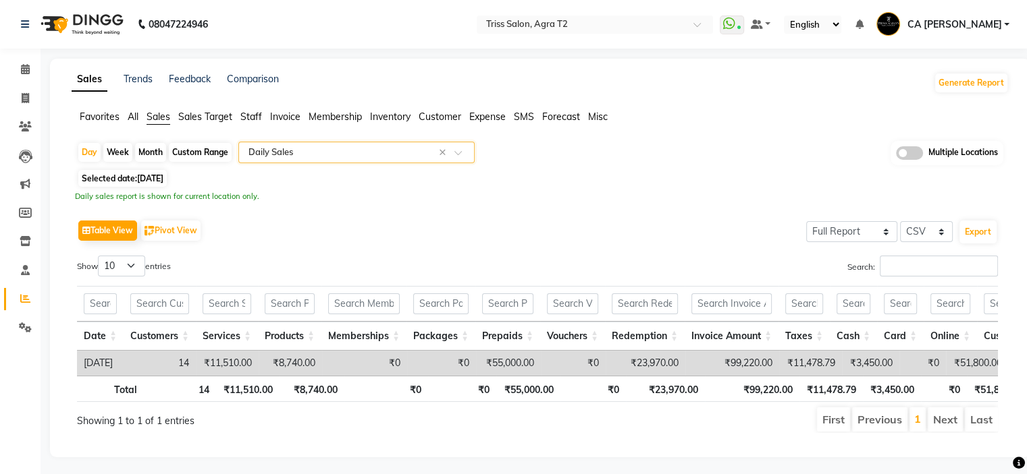
scroll to position [22, 0]
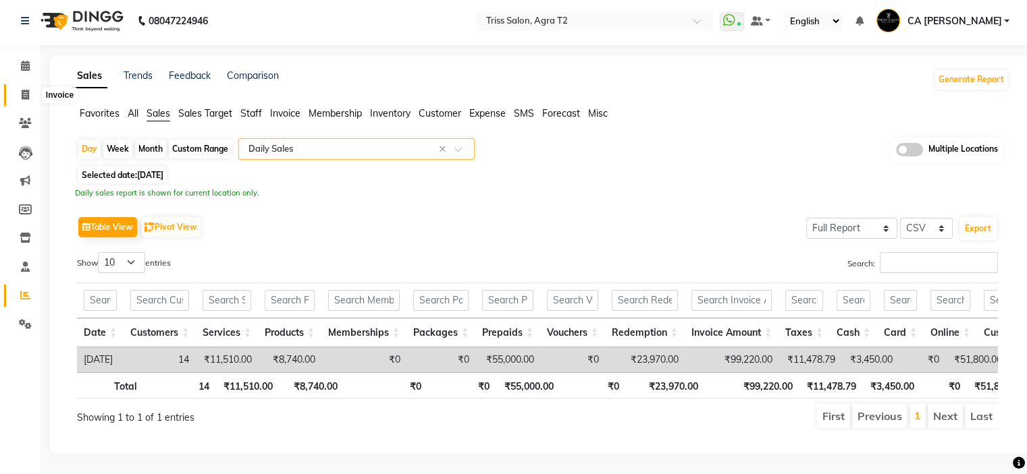
click at [28, 90] on icon at bounding box center [25, 95] width 7 height 10
select select "service"
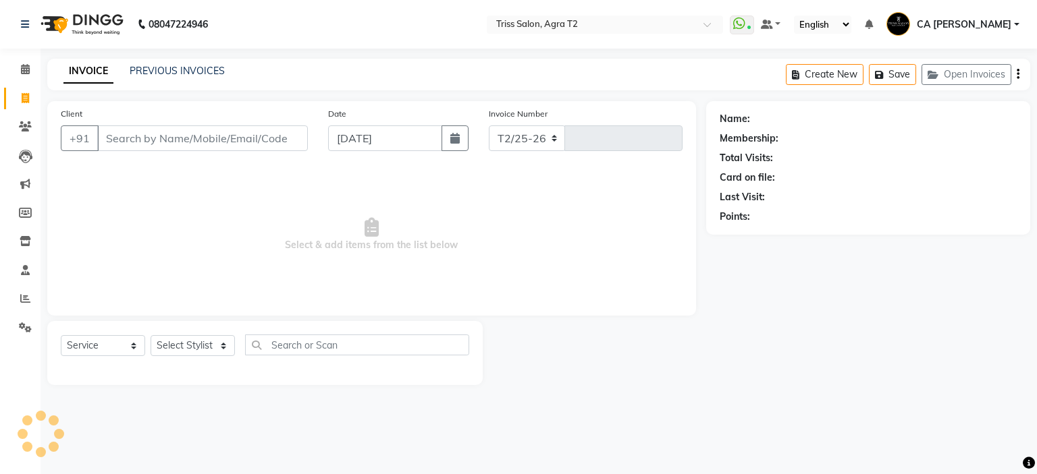
select select "4301"
type input "2208"
click at [173, 71] on link "PREVIOUS INVOICES" at bounding box center [177, 71] width 95 height 12
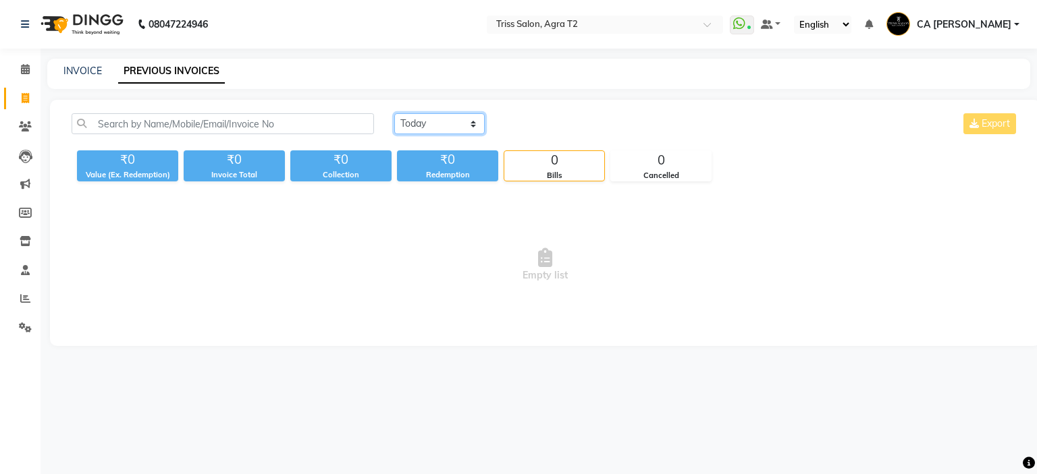
click at [435, 130] on select "[DATE] [DATE] Custom Range" at bounding box center [439, 123] width 90 height 21
select select "range"
click at [394, 113] on select "[DATE] [DATE] Custom Range" at bounding box center [439, 123] width 90 height 21
click at [546, 127] on input "[DATE]" at bounding box center [549, 124] width 94 height 19
select select "9"
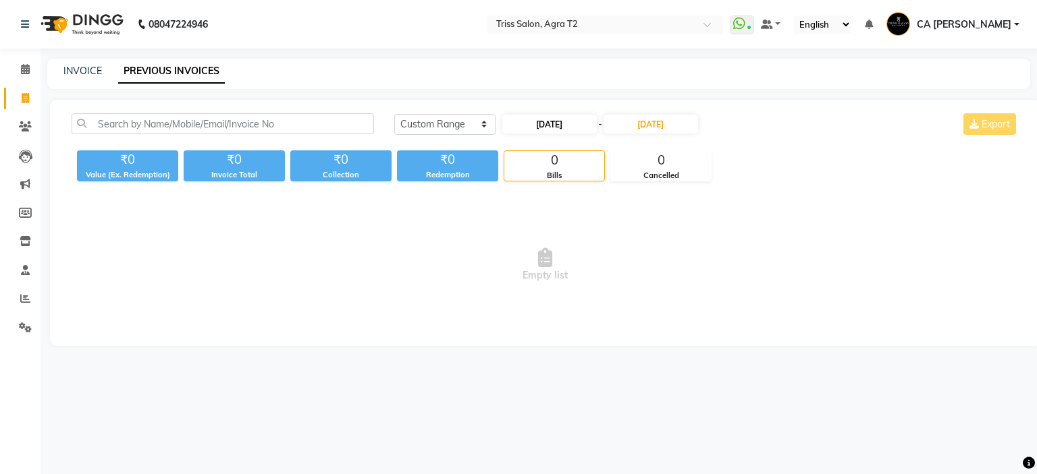
select select "2025"
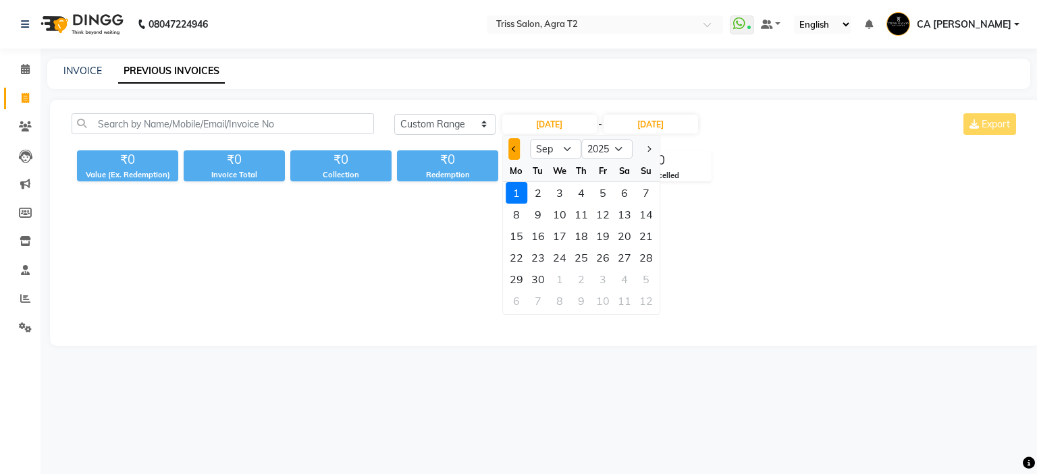
click at [508, 150] on button "Previous month" at bounding box center [513, 149] width 11 height 22
select select "8"
click at [629, 279] on div "30" at bounding box center [625, 280] width 22 height 22
type input "[DATE]"
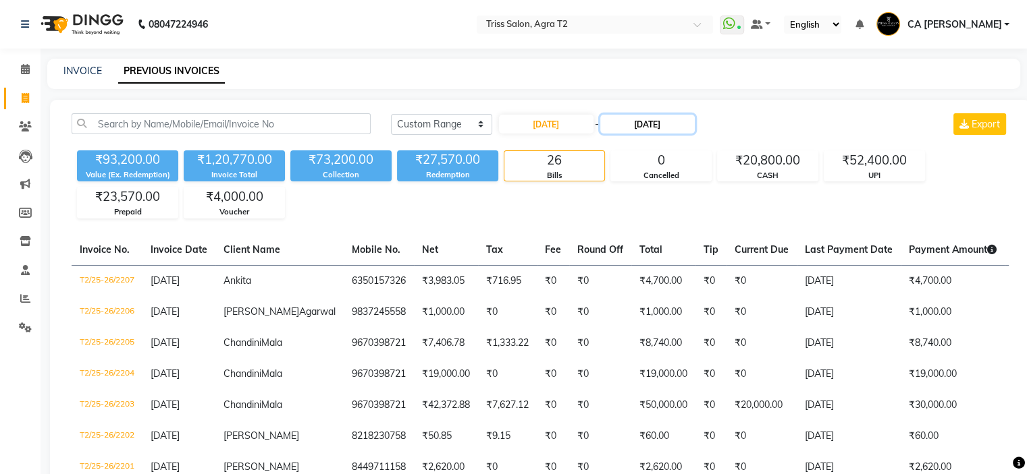
click at [637, 127] on input "[DATE]" at bounding box center [647, 124] width 94 height 19
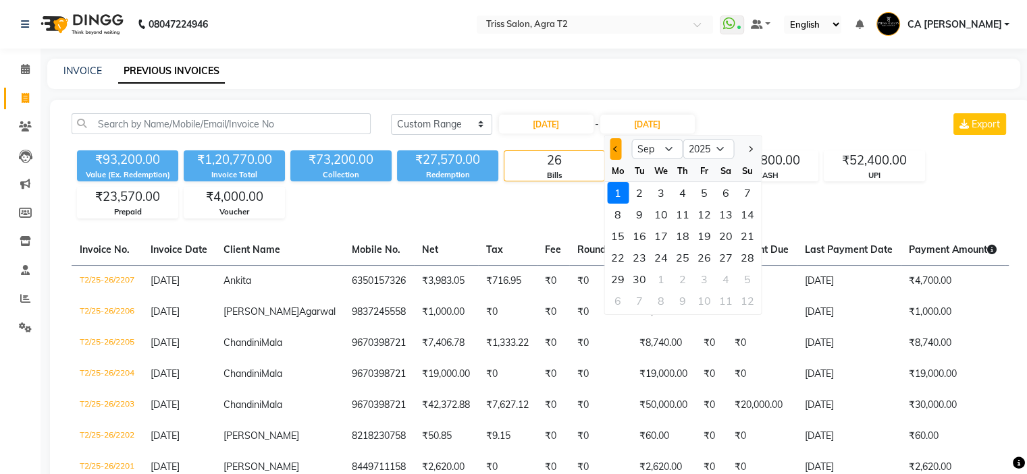
click at [614, 148] on span "Previous month" at bounding box center [615, 148] width 5 height 5
select select "8"
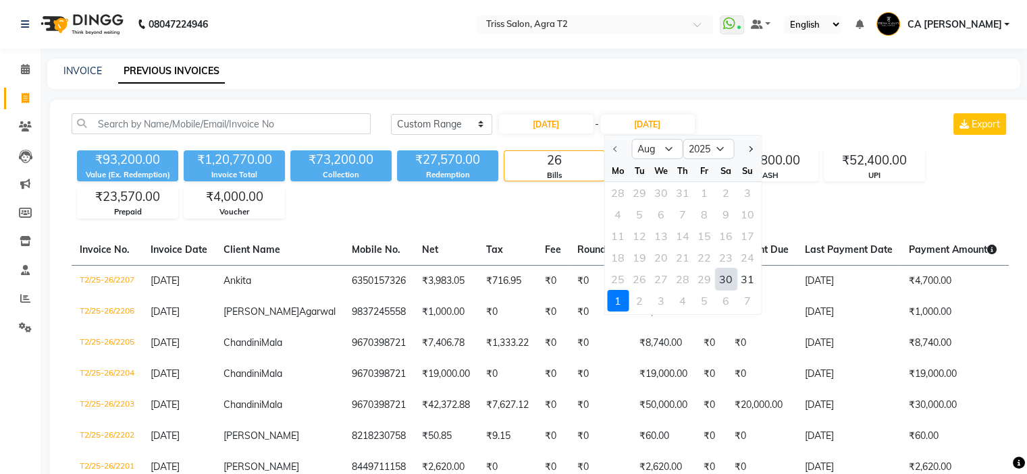
click at [724, 281] on div "30" at bounding box center [726, 280] width 22 height 22
type input "[DATE]"
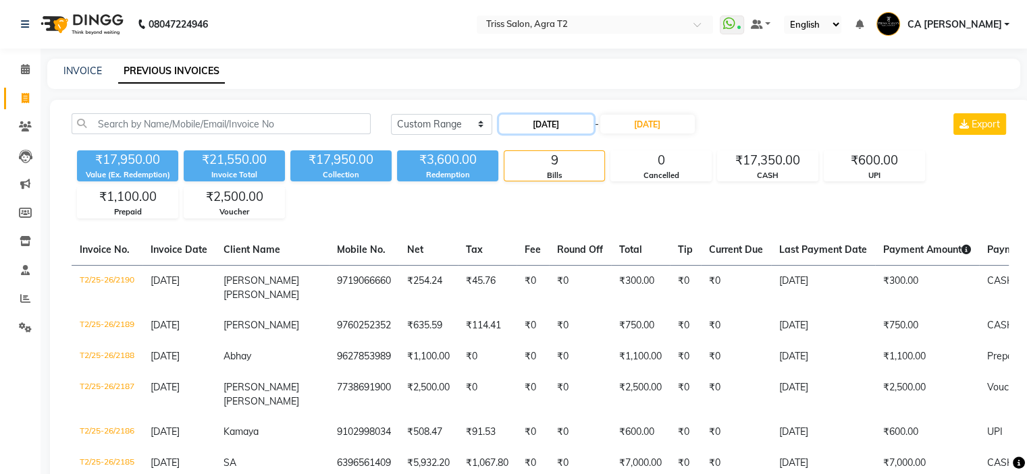
click at [533, 128] on input "[DATE]" at bounding box center [546, 124] width 94 height 19
select select "8"
select select "2025"
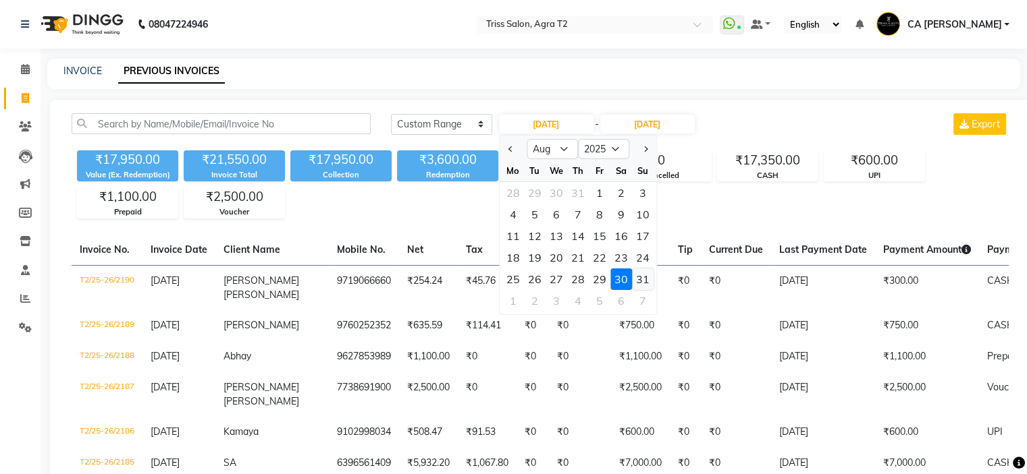
click at [649, 275] on div "31" at bounding box center [643, 280] width 22 height 22
type input "[DATE]"
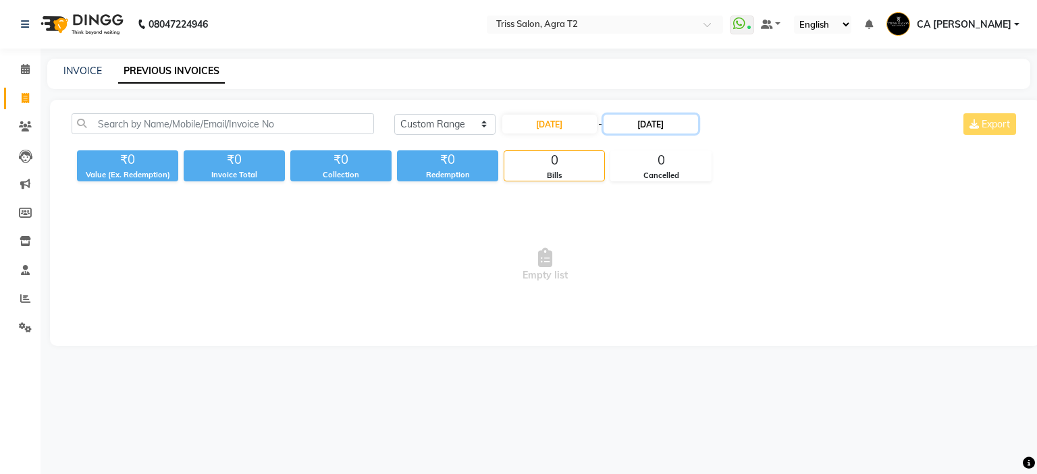
click at [649, 121] on input "[DATE]" at bounding box center [650, 124] width 94 height 19
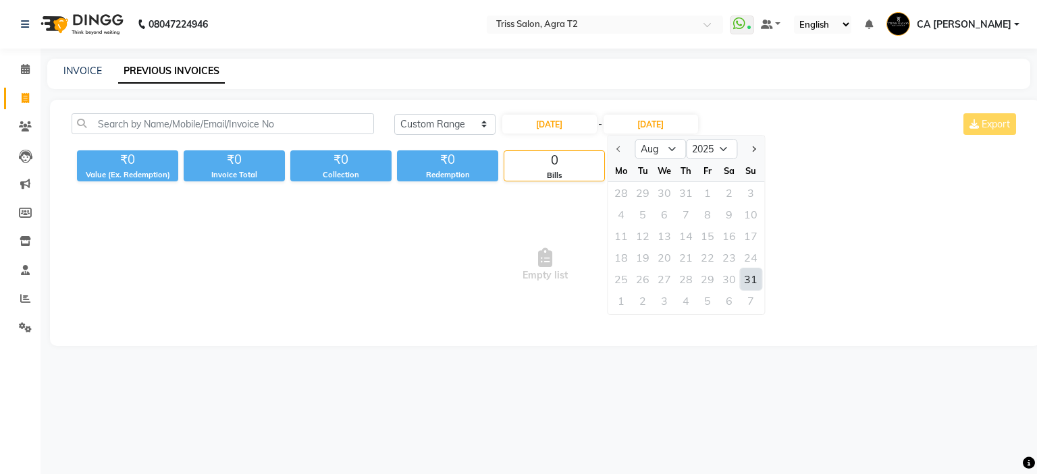
click at [753, 275] on div "31" at bounding box center [751, 280] width 22 height 22
type input "[DATE]"
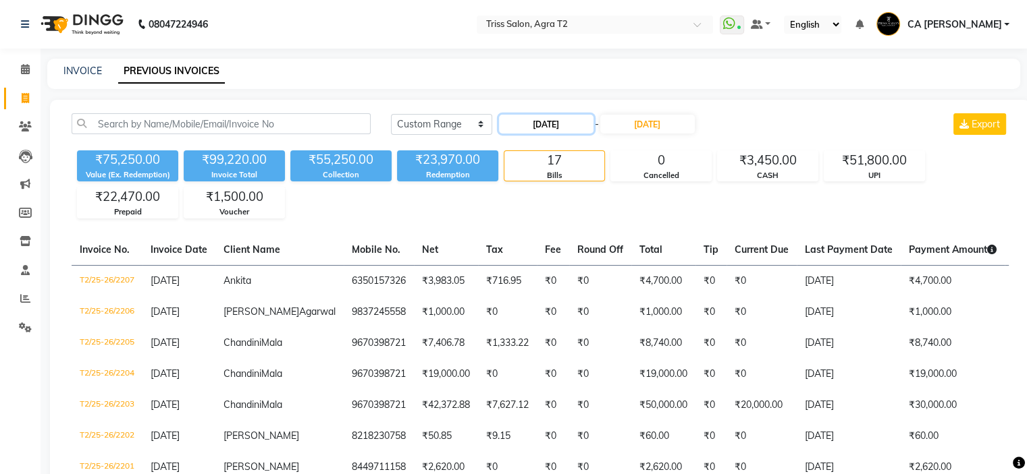
click at [574, 124] on input "[DATE]" at bounding box center [546, 124] width 94 height 19
select select "8"
select select "2025"
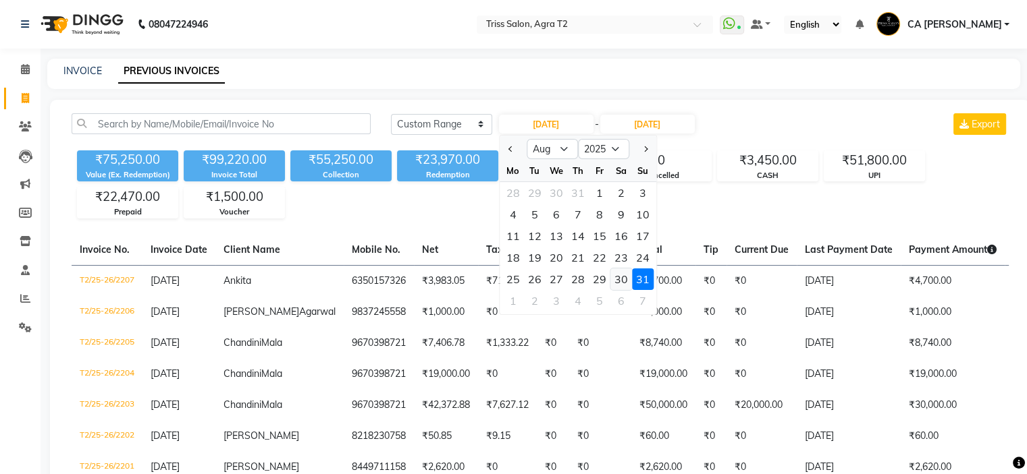
click at [624, 273] on div "30" at bounding box center [621, 280] width 22 height 22
type input "[DATE]"
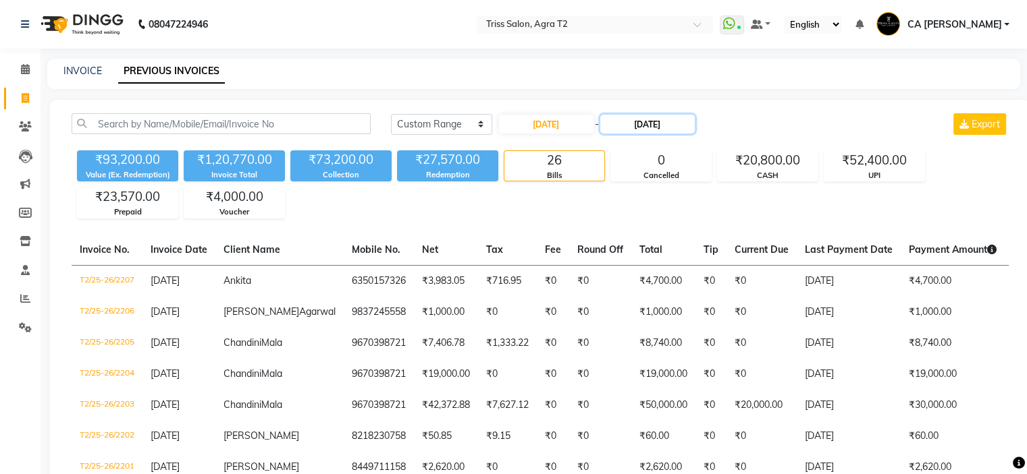
click at [651, 128] on input "[DATE]" at bounding box center [647, 124] width 94 height 19
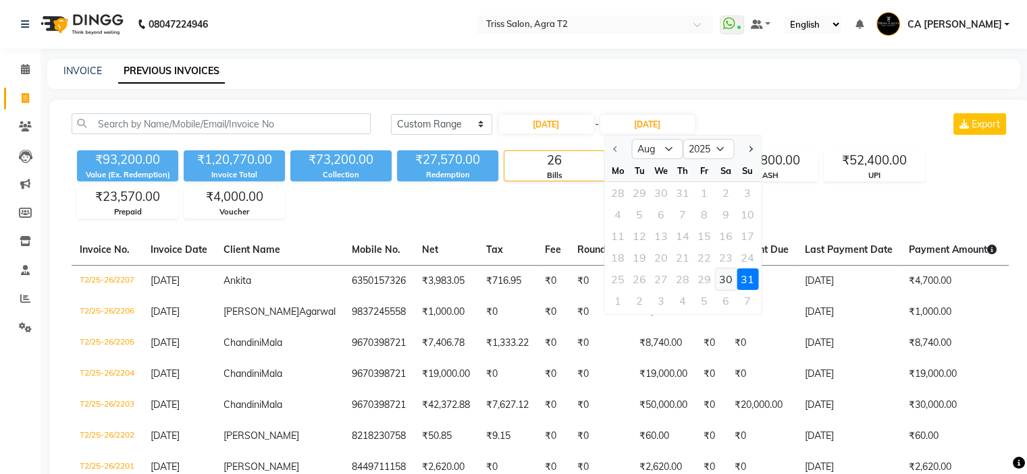
click at [725, 277] on div "30" at bounding box center [726, 280] width 22 height 22
type input "[DATE]"
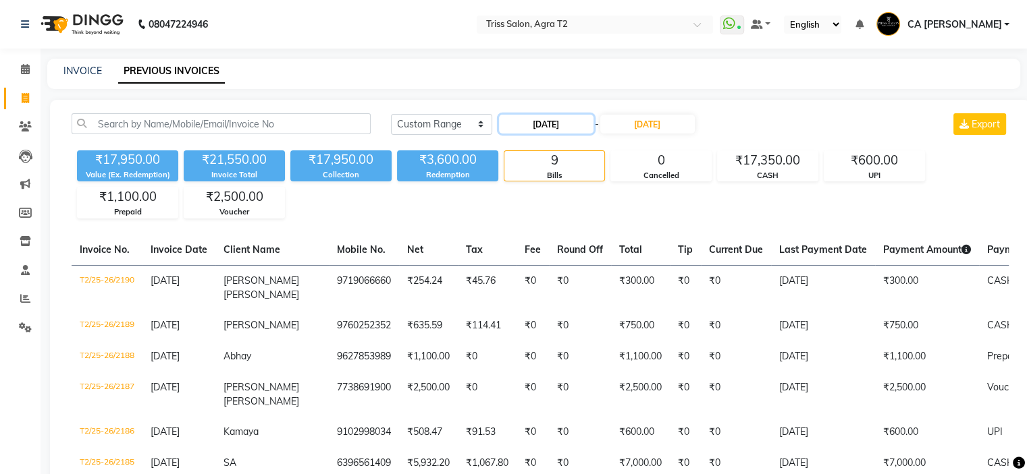
click at [552, 126] on input "[DATE]" at bounding box center [546, 124] width 94 height 19
select select "8"
select select "2025"
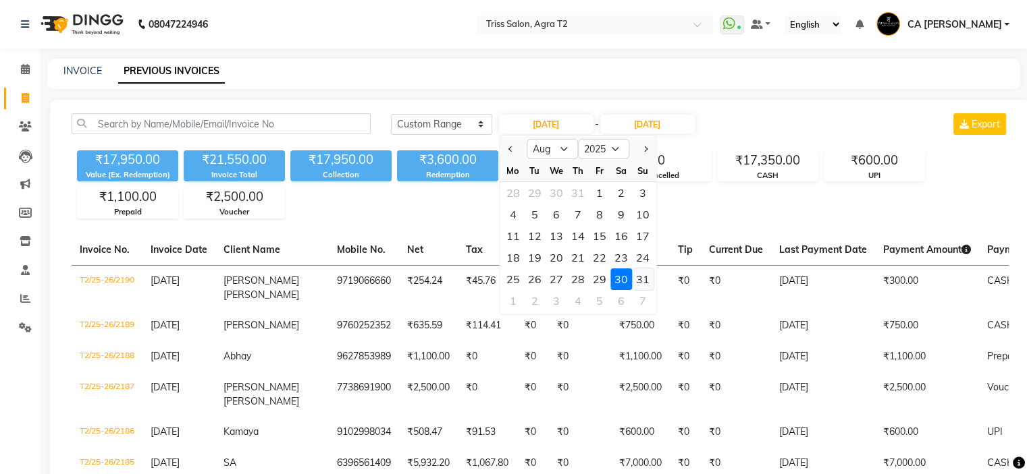
click at [647, 283] on div "31" at bounding box center [643, 280] width 22 height 22
type input "[DATE]"
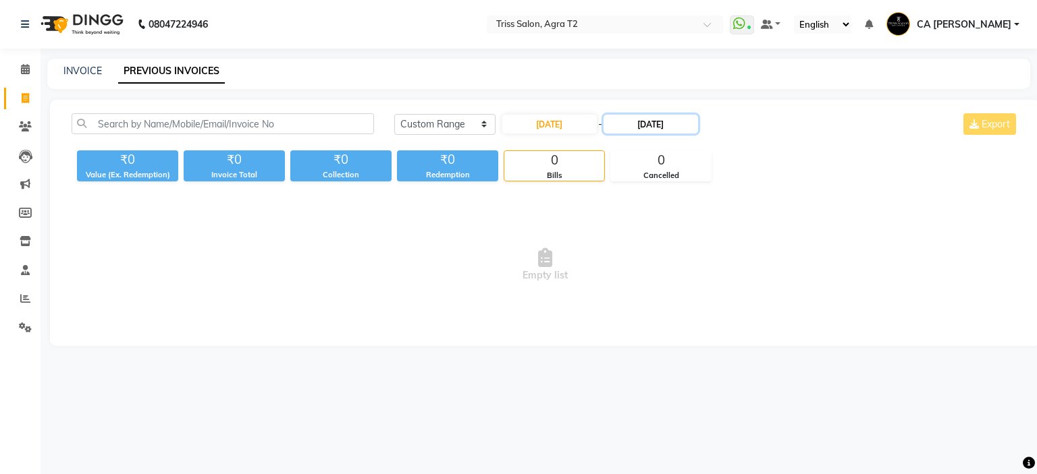
click at [668, 119] on input "[DATE]" at bounding box center [650, 124] width 94 height 19
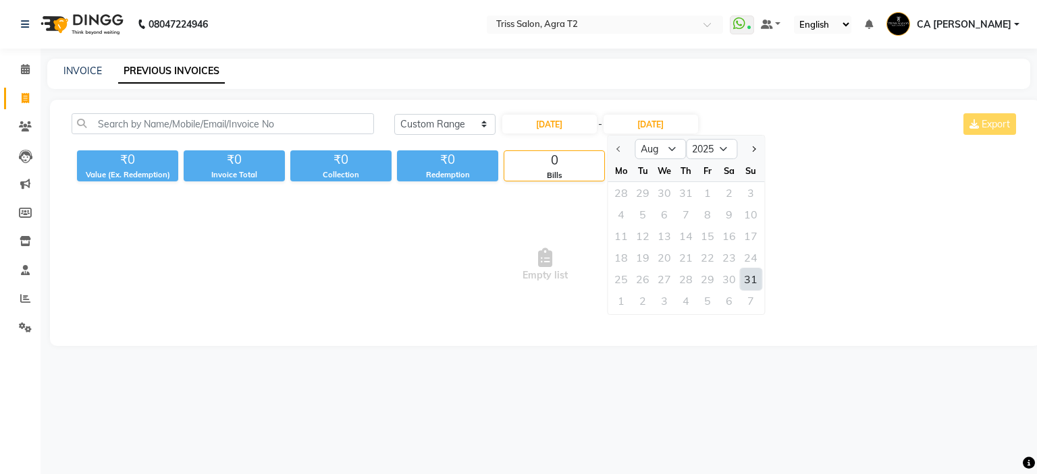
click at [751, 279] on div "31" at bounding box center [751, 280] width 22 height 22
type input "[DATE]"
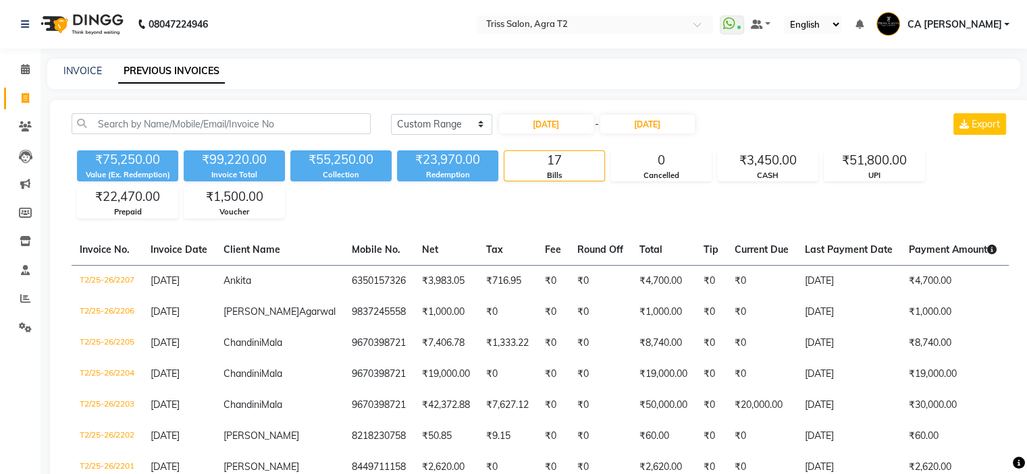
click at [562, 13] on nav "08047224946 Select Location × Triss Salon, Agra T2 WhatsApp Status ✕ Status: Co…" at bounding box center [513, 24] width 1027 height 49
click at [561, 28] on input "text" at bounding box center [581, 25] width 196 height 13
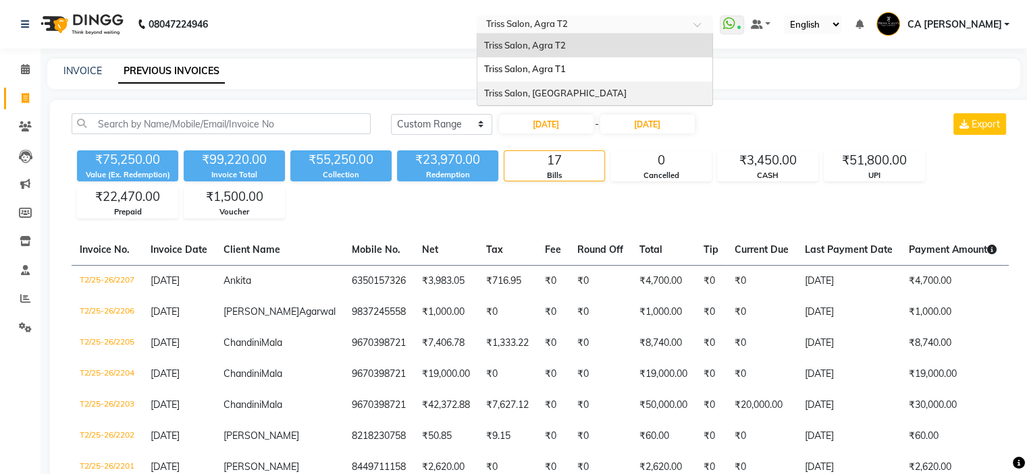
click at [574, 91] on span "Triss Salon, [GEOGRAPHIC_DATA]" at bounding box center [555, 93] width 142 height 11
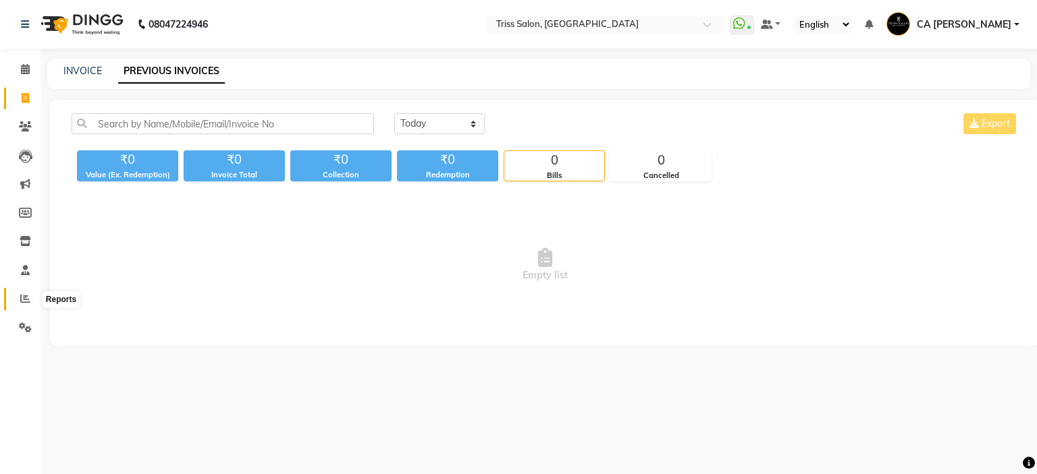
click at [21, 298] on icon at bounding box center [25, 299] width 10 height 10
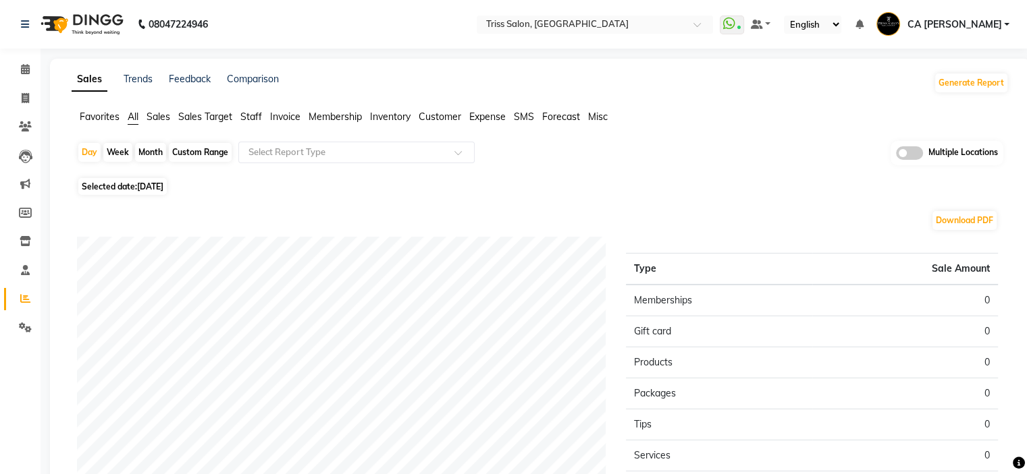
click at [153, 118] on span "Sales" at bounding box center [158, 117] width 24 height 12
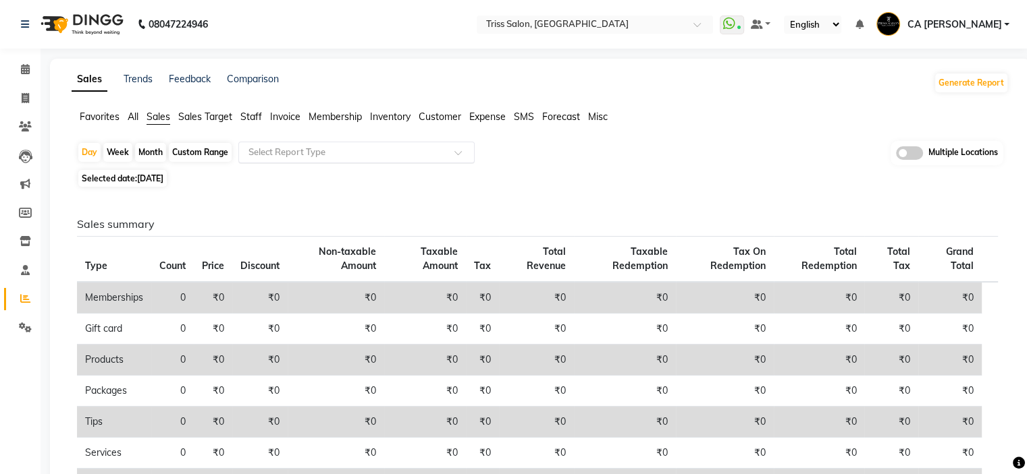
click at [372, 149] on input "text" at bounding box center [343, 152] width 194 height 13
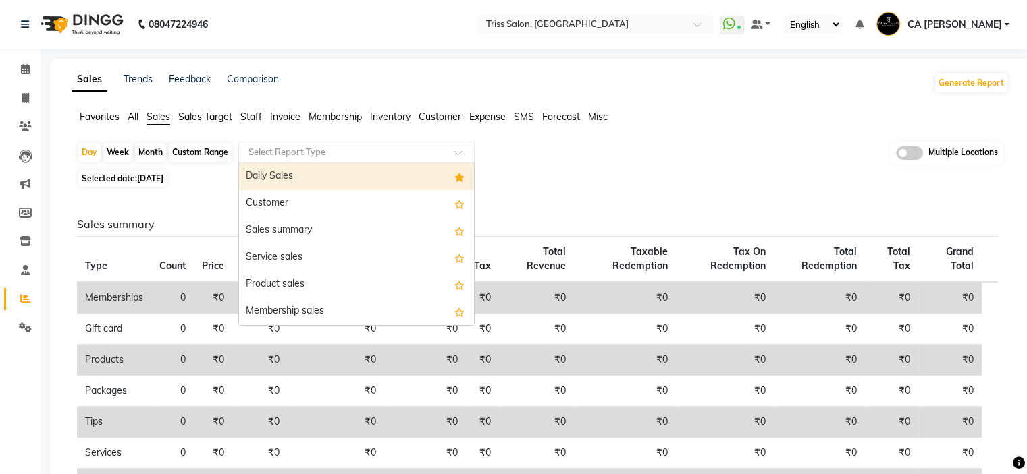
click at [360, 179] on div "Daily Sales" at bounding box center [356, 176] width 235 height 27
select select "full_report"
select select "csv"
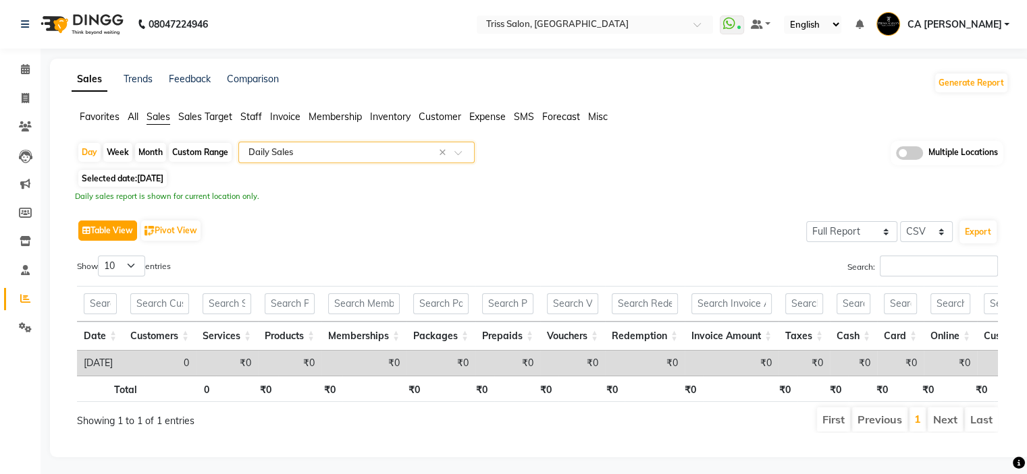
click at [114, 229] on button "Table View" at bounding box center [107, 231] width 59 height 20
click at [130, 178] on span "Selected date: [DATE]" at bounding box center [122, 178] width 88 height 17
select select "9"
select select "2025"
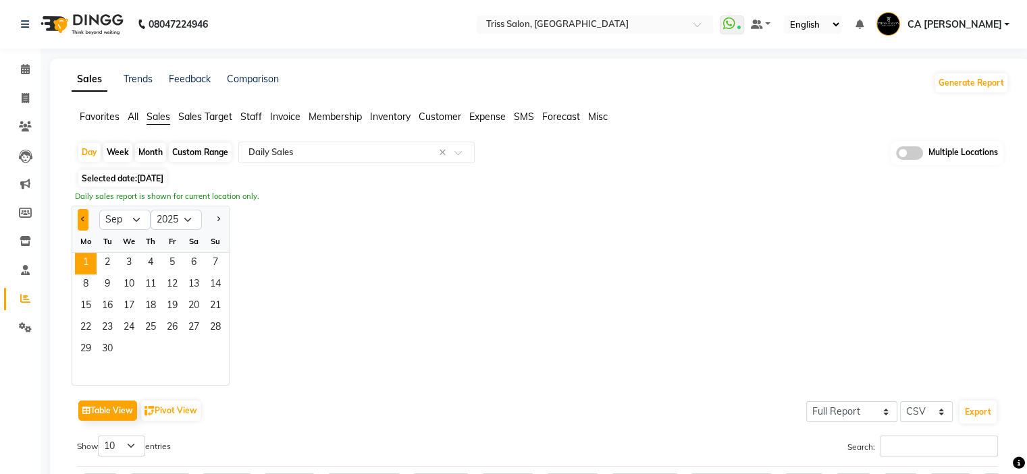
click at [85, 221] on button "Previous month" at bounding box center [83, 220] width 11 height 22
select select "8"
click at [194, 342] on span "30" at bounding box center [194, 350] width 22 height 22
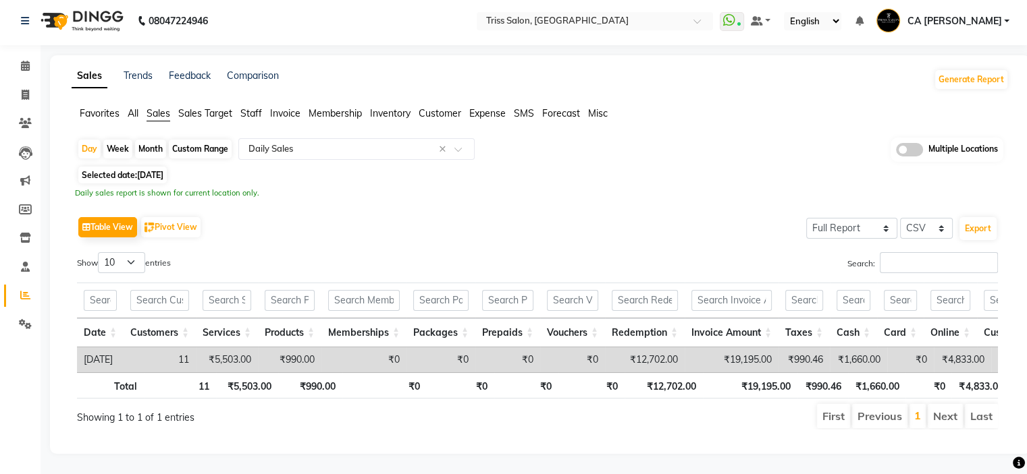
scroll to position [22, 0]
click at [26, 88] on span at bounding box center [25, 96] width 24 height 16
select select "service"
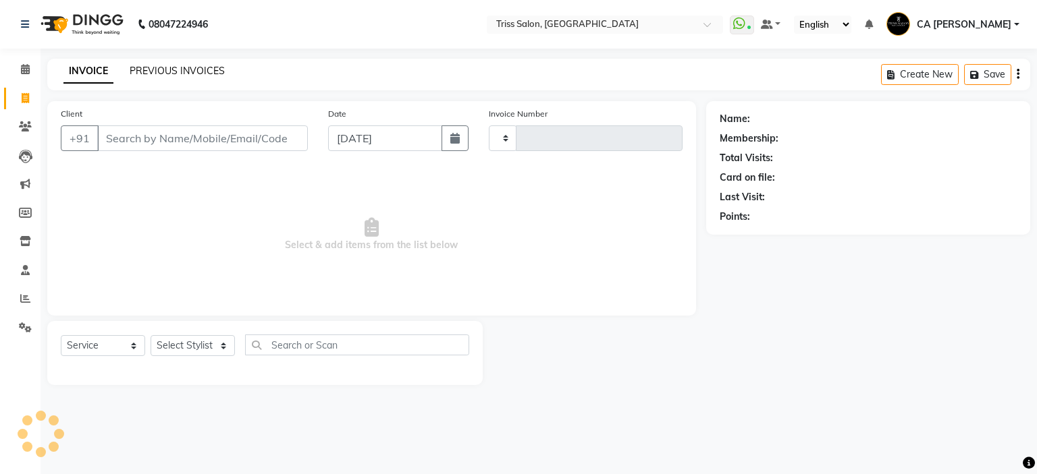
type input "1577"
select select "4304"
click at [207, 64] on div "PREVIOUS INVOICES" at bounding box center [177, 71] width 95 height 14
click at [200, 74] on link "PREVIOUS INVOICES" at bounding box center [177, 71] width 95 height 12
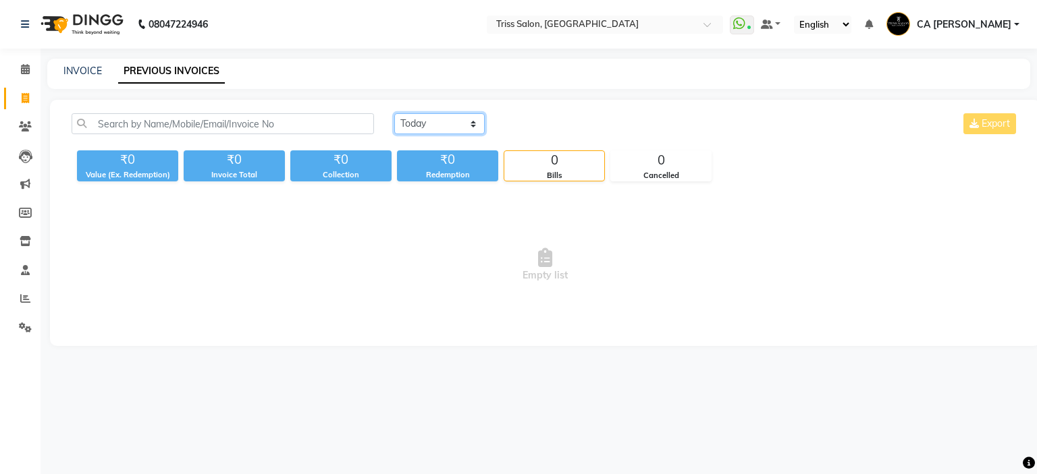
click at [452, 126] on select "[DATE] [DATE] Custom Range" at bounding box center [439, 123] width 90 height 21
select select "range"
click at [394, 113] on select "[DATE] [DATE] Custom Range" at bounding box center [439, 123] width 90 height 21
click at [582, 121] on input "[DATE]" at bounding box center [549, 124] width 94 height 19
select select "9"
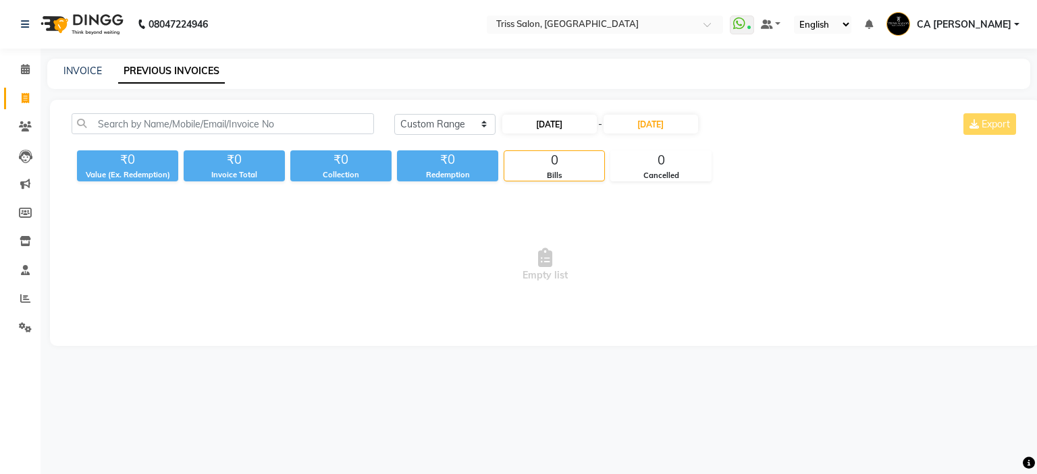
select select "2025"
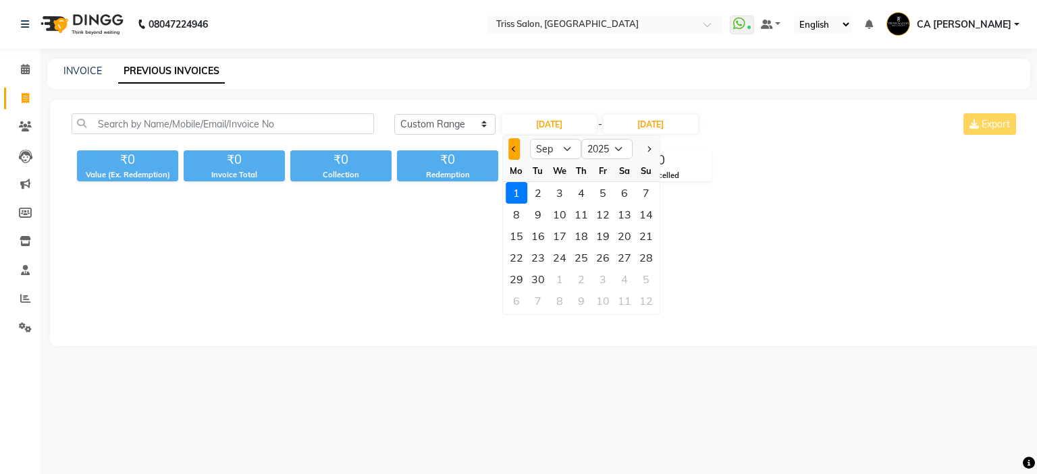
click at [509, 153] on button "Previous month" at bounding box center [513, 149] width 11 height 22
select select "8"
click at [626, 278] on div "30" at bounding box center [625, 280] width 22 height 22
type input "[DATE]"
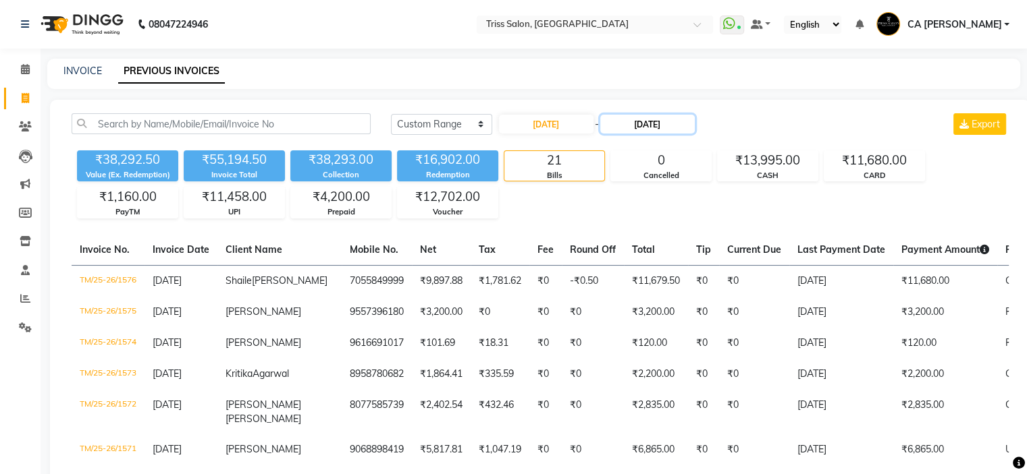
click at [647, 122] on input "[DATE]" at bounding box center [647, 124] width 94 height 19
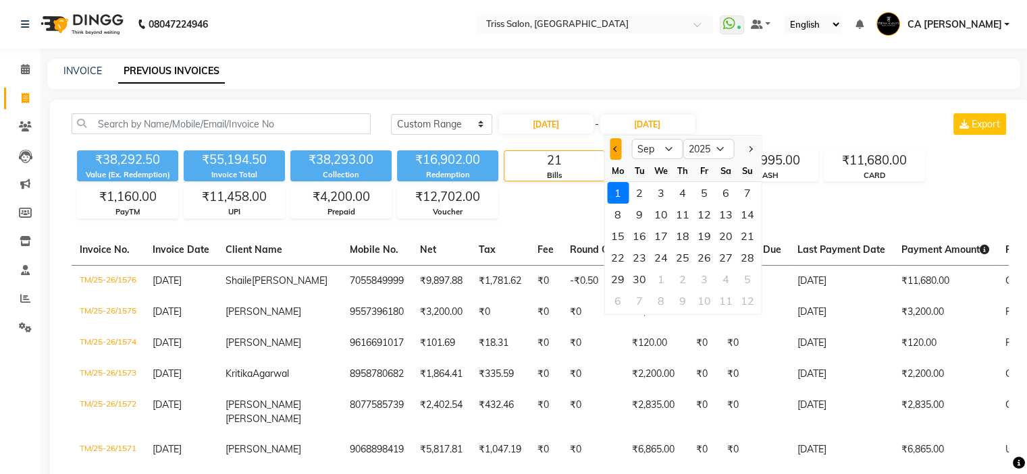
click at [613, 148] on span "Previous month" at bounding box center [615, 148] width 5 height 5
select select "8"
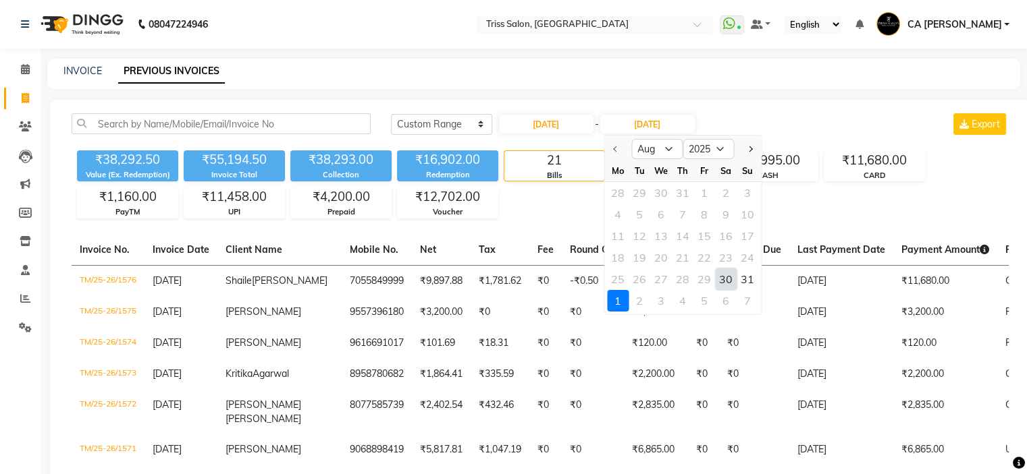
click at [722, 272] on div "30" at bounding box center [726, 280] width 22 height 22
type input "[DATE]"
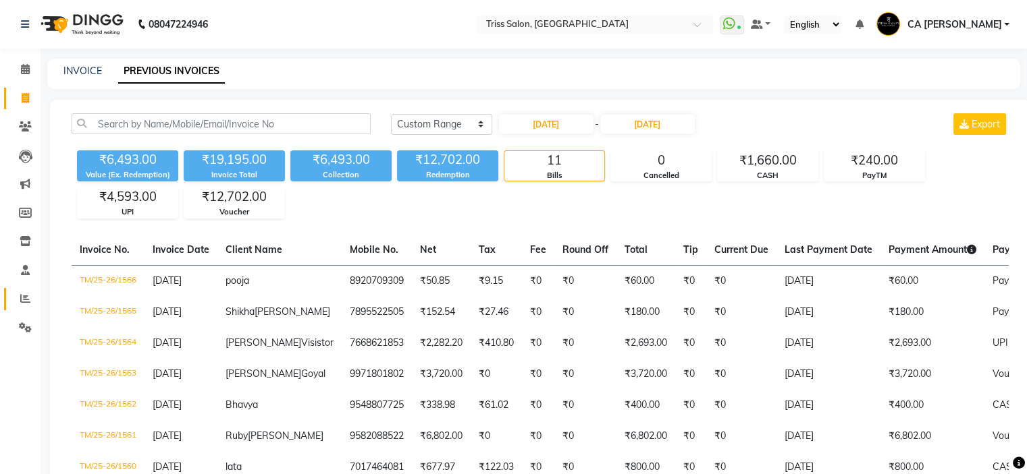
click at [22, 294] on icon at bounding box center [25, 299] width 10 height 10
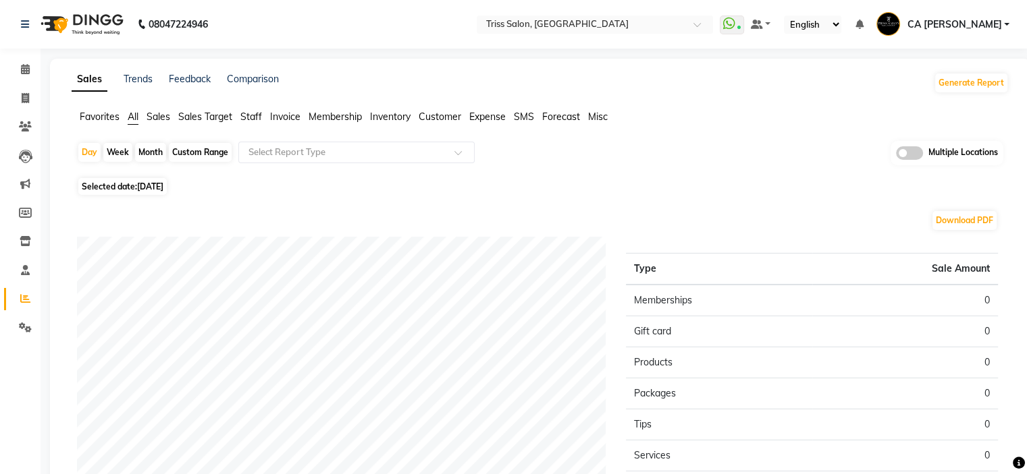
click at [163, 118] on span "Sales" at bounding box center [158, 117] width 24 height 12
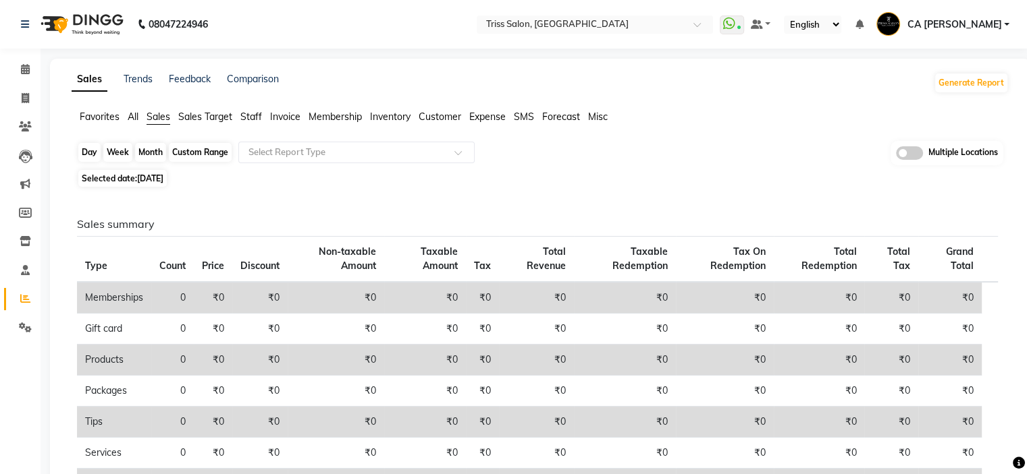
click at [88, 152] on div "Day" at bounding box center [89, 152] width 22 height 19
select select "9"
select select "2025"
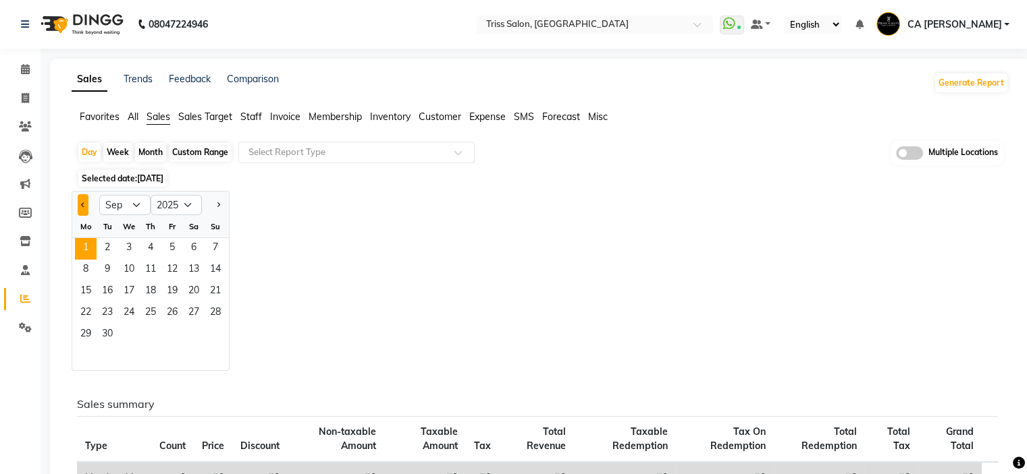
click at [84, 202] on button "Previous month" at bounding box center [83, 205] width 11 height 22
select select "8"
click at [216, 331] on span "31" at bounding box center [216, 336] width 22 height 22
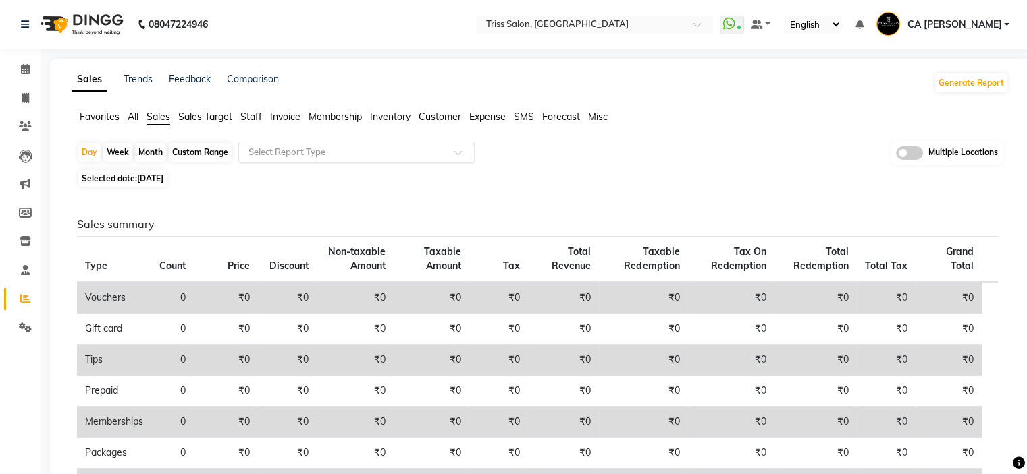
click at [349, 156] on input "text" at bounding box center [343, 152] width 194 height 13
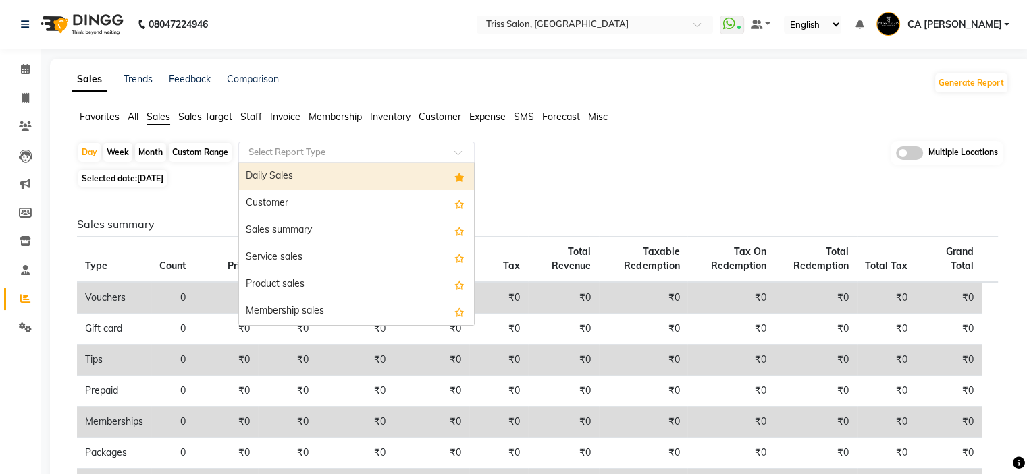
click at [349, 174] on div "Daily Sales" at bounding box center [356, 176] width 235 height 27
select select "full_report"
select select "csv"
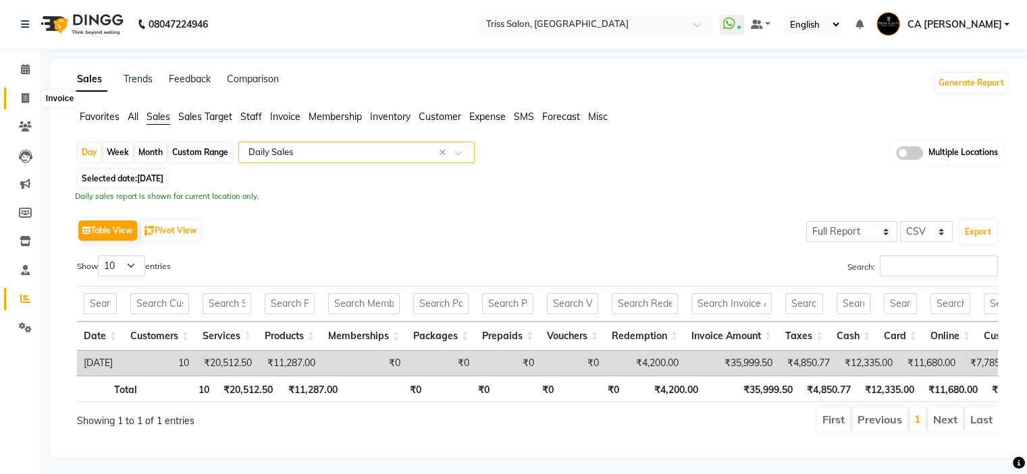
click at [34, 91] on span at bounding box center [25, 99] width 24 height 16
select select "service"
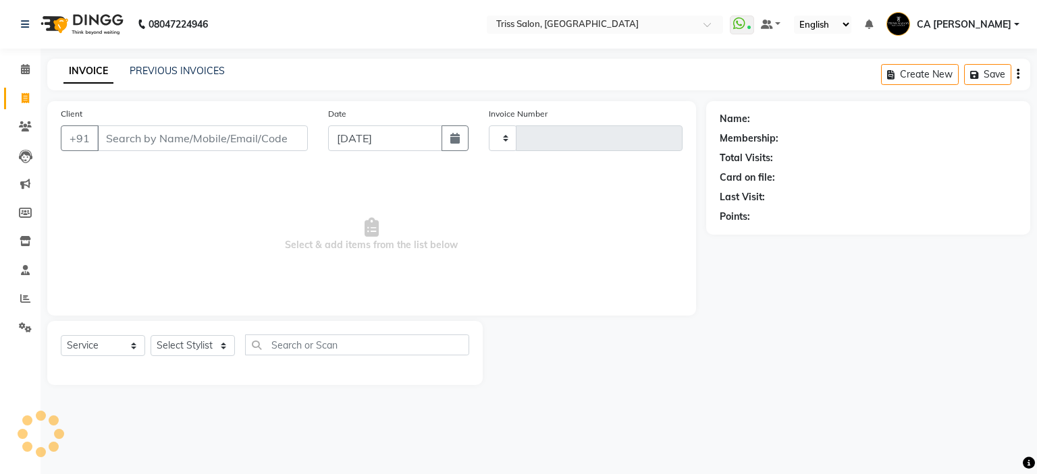
type input "1577"
select select "4304"
click at [157, 73] on link "PREVIOUS INVOICES" at bounding box center [177, 71] width 95 height 12
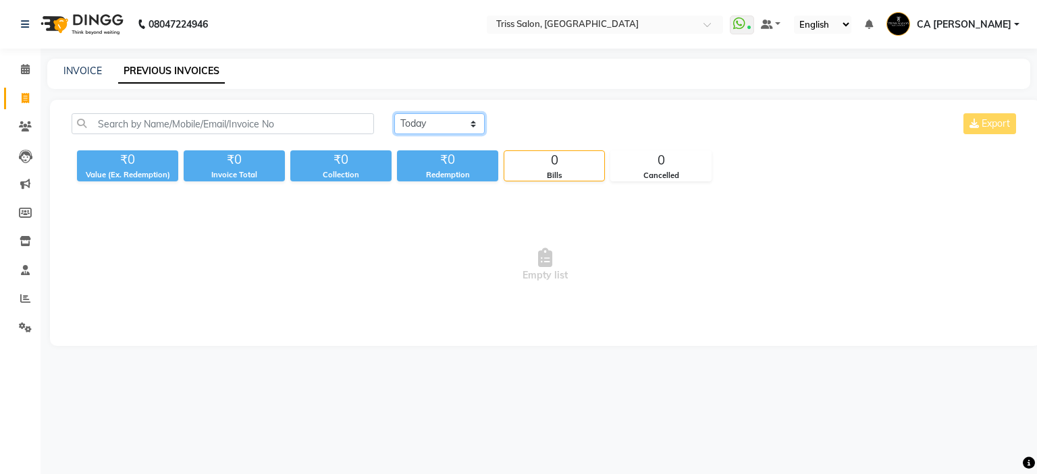
click at [433, 130] on select "[DATE] [DATE] Custom Range" at bounding box center [439, 123] width 90 height 21
select select "range"
click at [394, 113] on select "[DATE] [DATE] Custom Range" at bounding box center [439, 123] width 90 height 21
click at [570, 127] on input "[DATE]" at bounding box center [549, 124] width 94 height 19
select select "9"
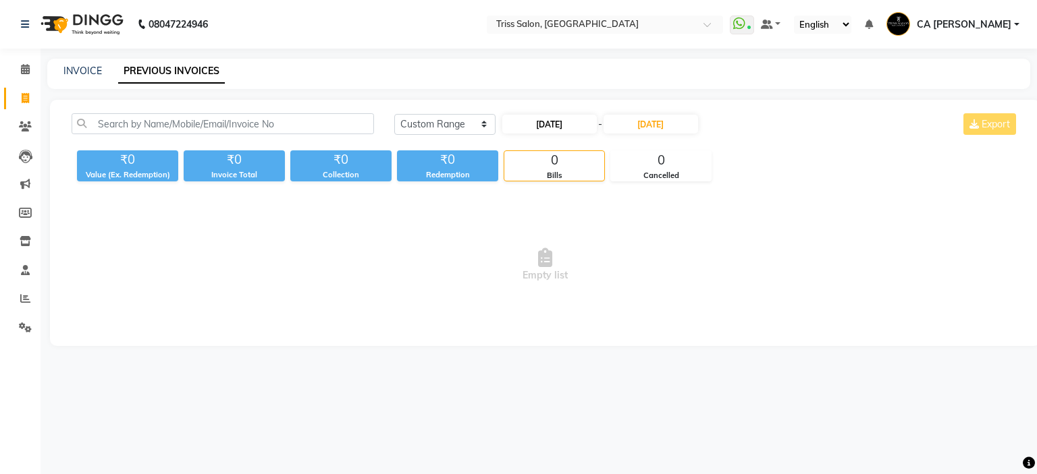
select select "2025"
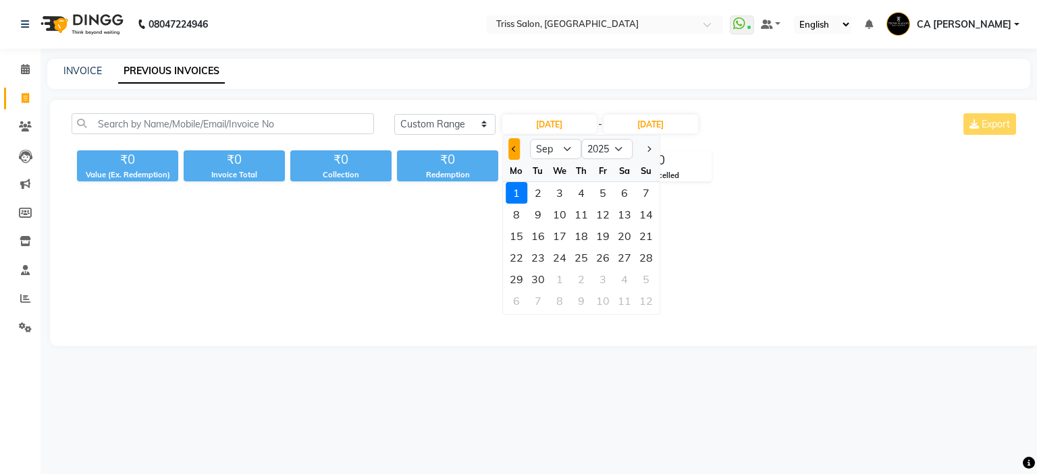
click at [510, 153] on button "Previous month" at bounding box center [513, 149] width 11 height 22
select select "8"
click at [643, 277] on div "31" at bounding box center [646, 280] width 22 height 22
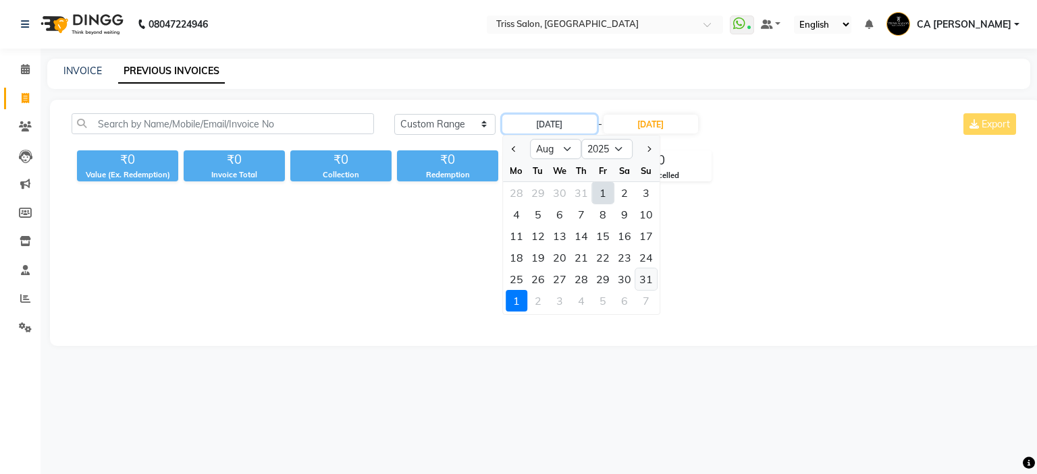
type input "[DATE]"
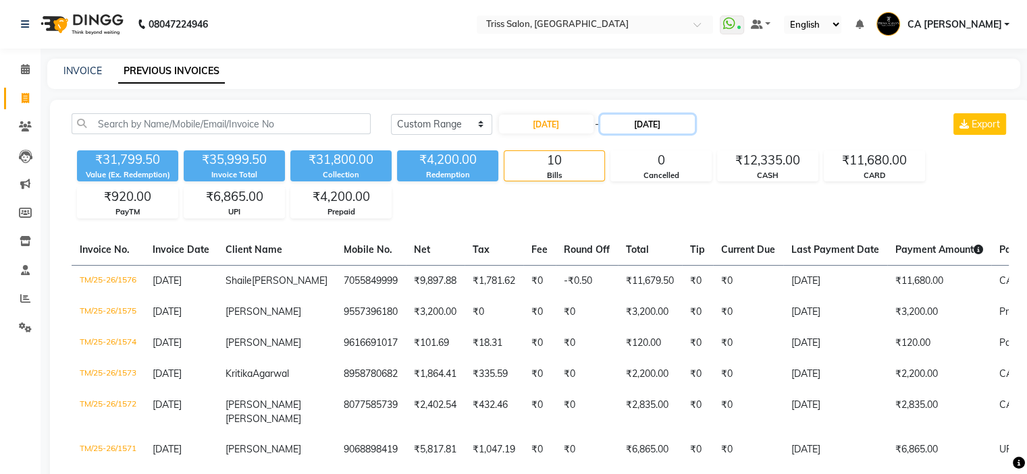
click at [663, 126] on input "[DATE]" at bounding box center [647, 124] width 94 height 19
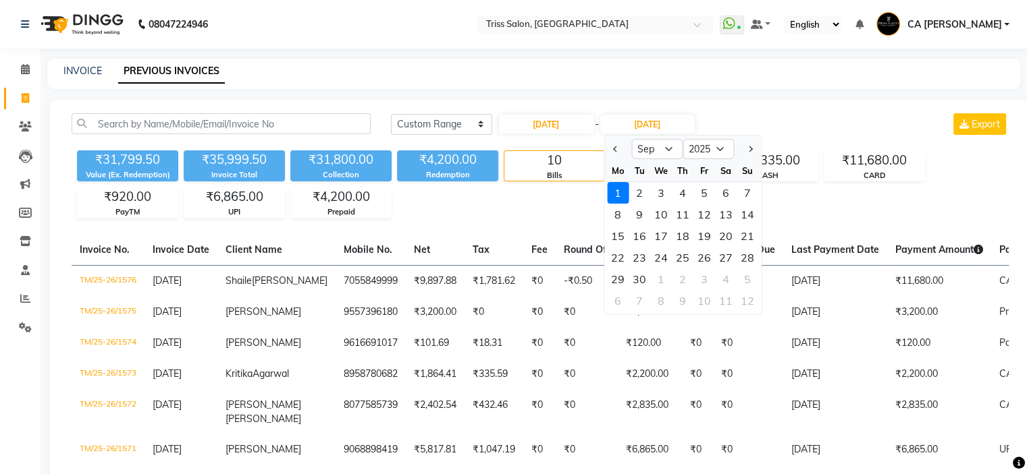
click at [611, 147] on button "Previous month" at bounding box center [614, 149] width 11 height 22
select select "8"
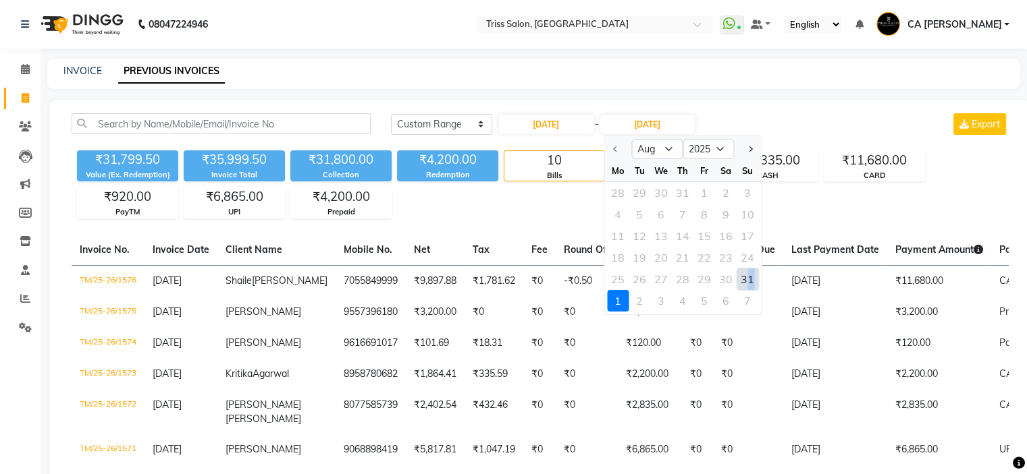
click at [751, 275] on div "31" at bounding box center [747, 280] width 22 height 22
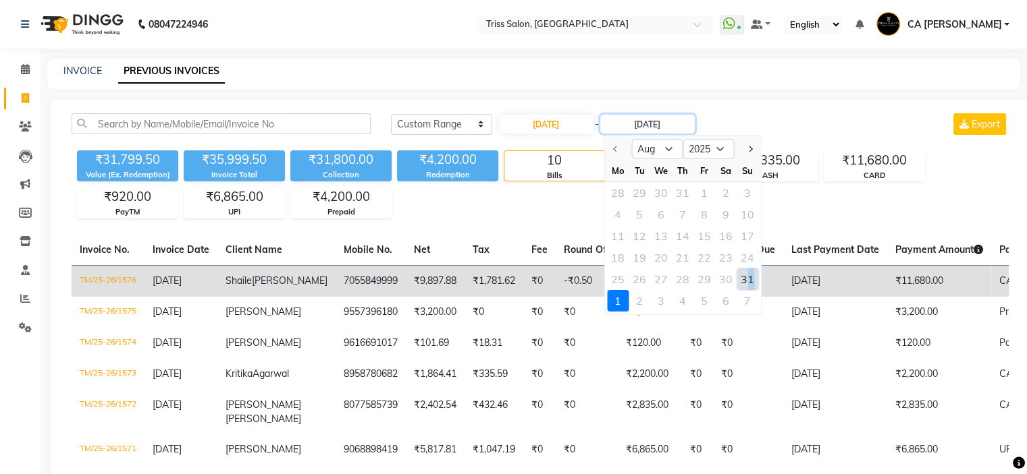
type input "[DATE]"
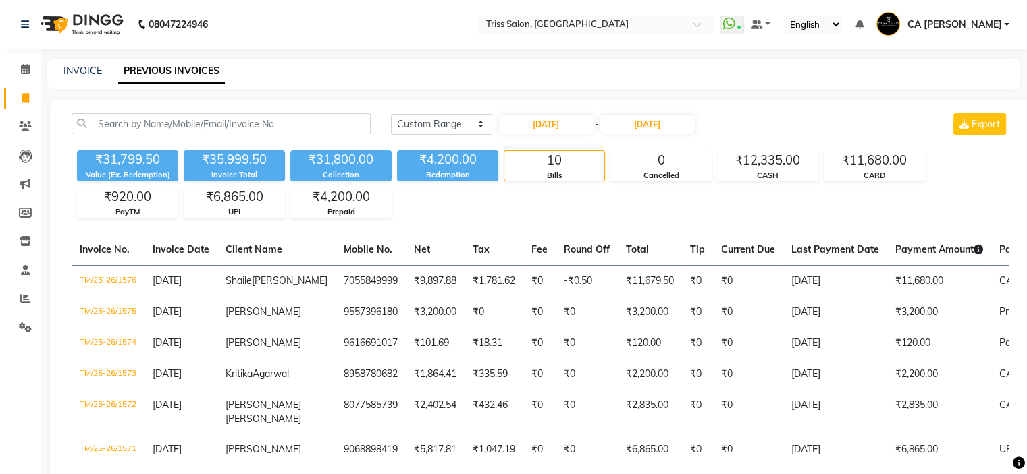
click at [972, 29] on span "CA [PERSON_NAME]" at bounding box center [953, 25] width 94 height 14
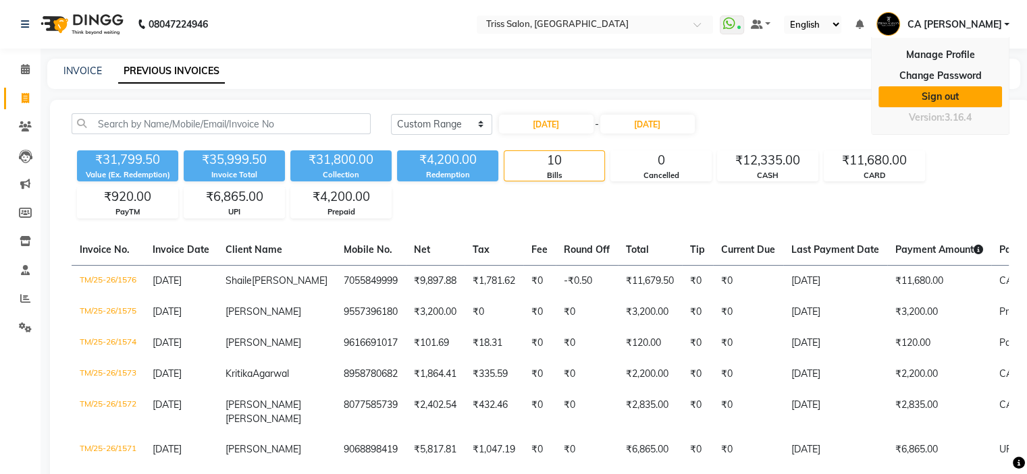
click at [952, 91] on link "Sign out" at bounding box center [940, 96] width 124 height 21
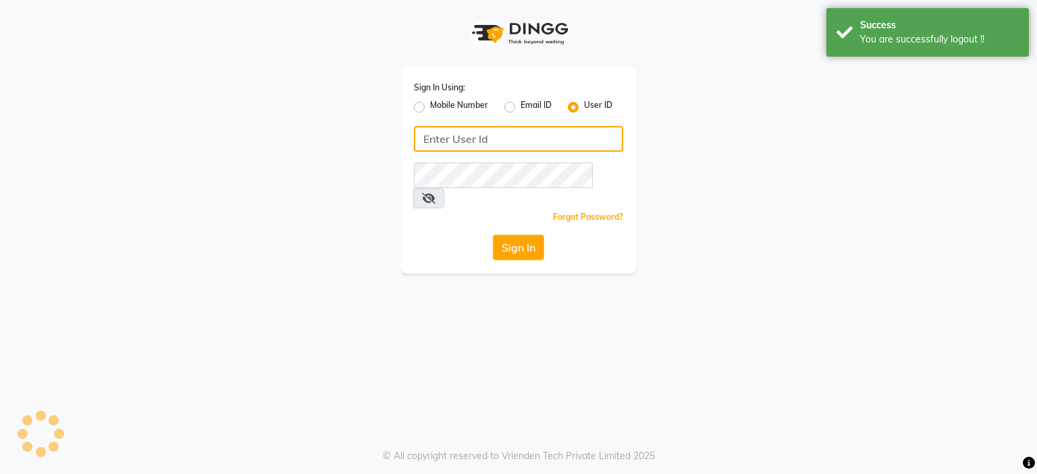
type input "8468010843"
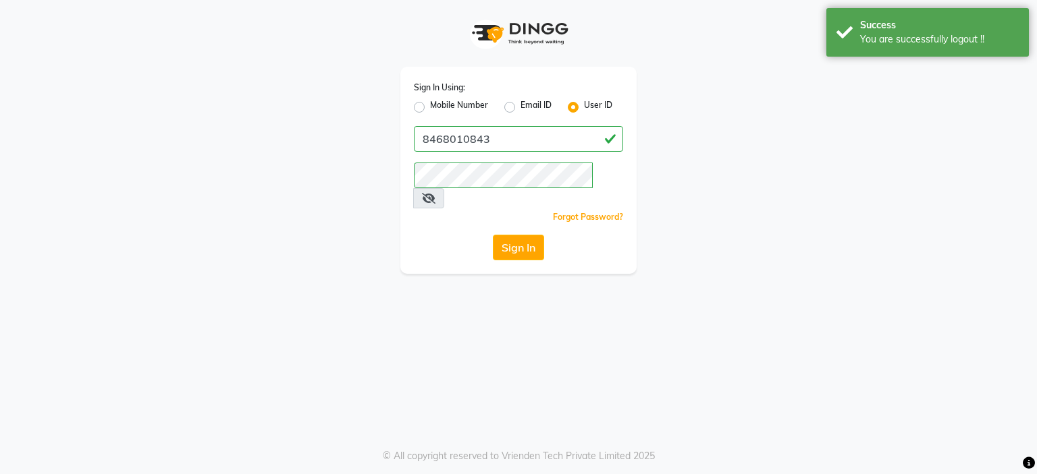
click at [412, 107] on div "Sign In Using: Mobile Number Email ID User ID 8468010843 Remember me Forgot Pas…" at bounding box center [518, 170] width 236 height 207
click at [431, 113] on label "Mobile Number" at bounding box center [459, 107] width 58 height 16
click at [431, 108] on input "Mobile Number" at bounding box center [434, 103] width 9 height 9
radio input "true"
radio input "false"
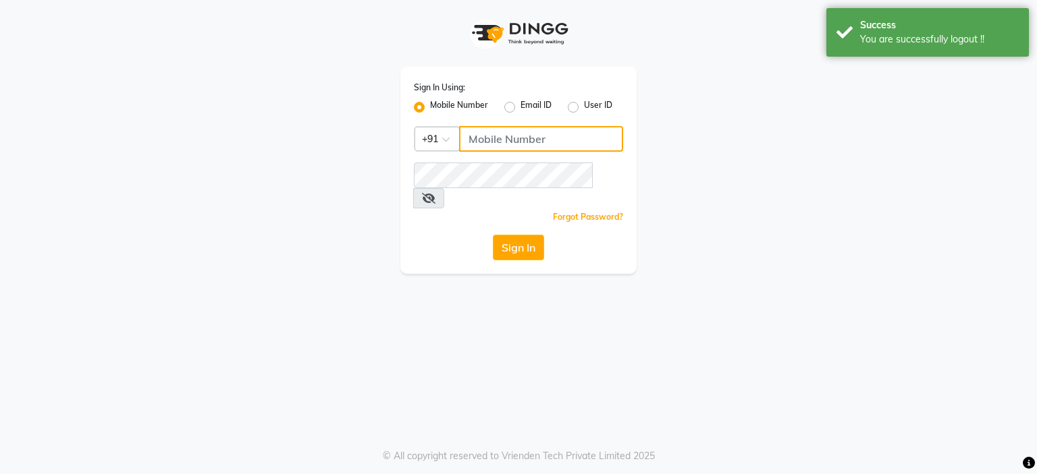
click at [509, 136] on input "Username" at bounding box center [541, 139] width 164 height 26
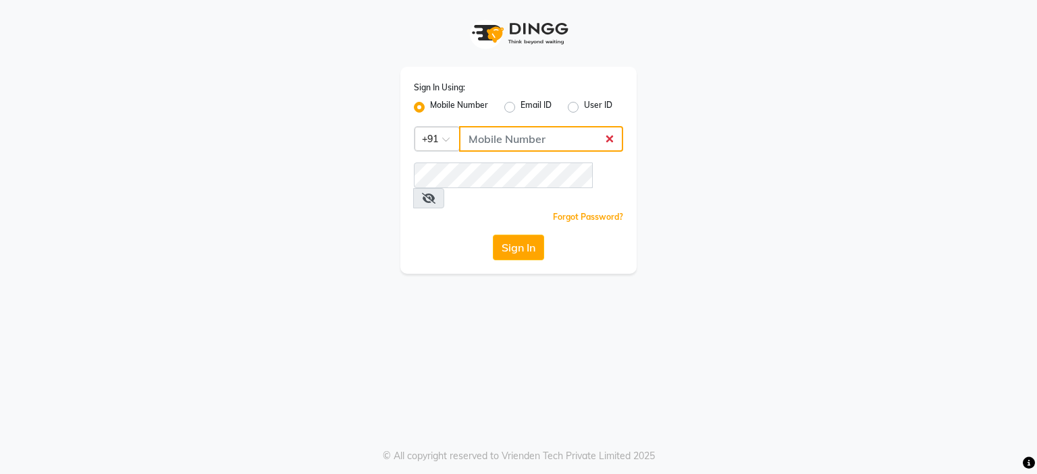
click at [494, 131] on input "Username" at bounding box center [541, 139] width 164 height 26
paste input "8178352246"
type input "8178352246"
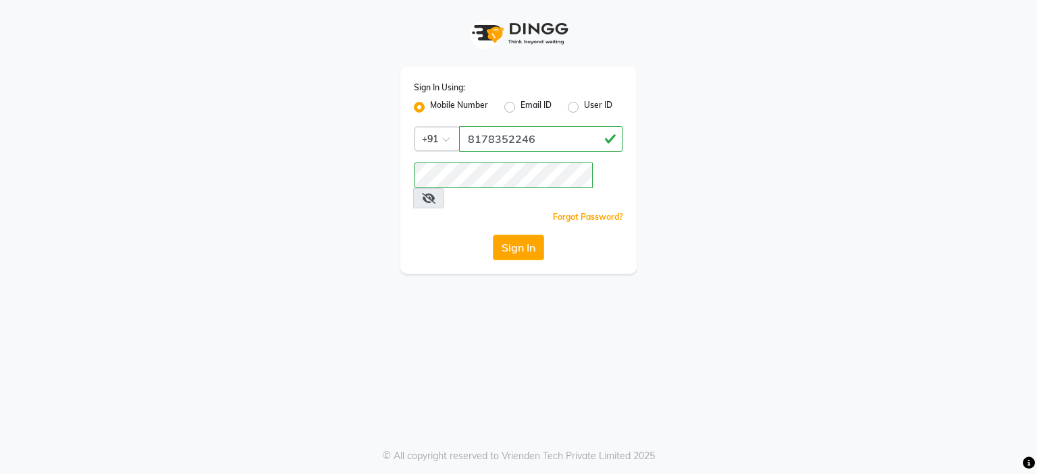
click at [431, 236] on div "Sign In" at bounding box center [518, 248] width 209 height 26
click at [508, 235] on button "Sign In" at bounding box center [518, 248] width 51 height 26
